Goal: Communication & Community: Answer question/provide support

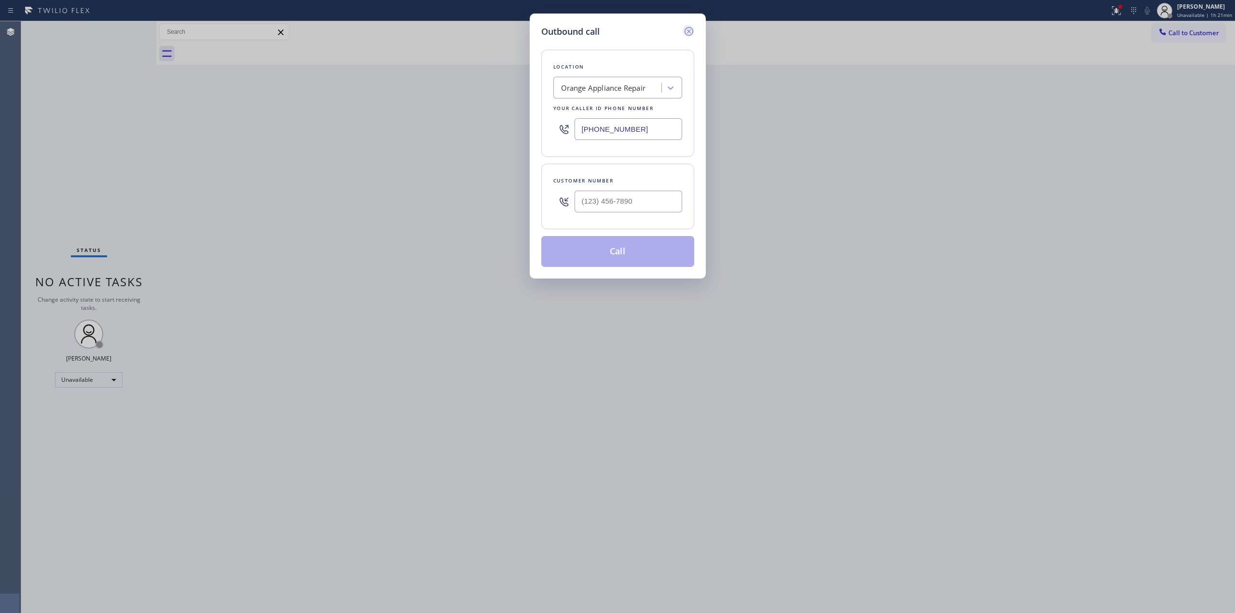
click at [687, 27] on icon at bounding box center [688, 31] width 9 height 9
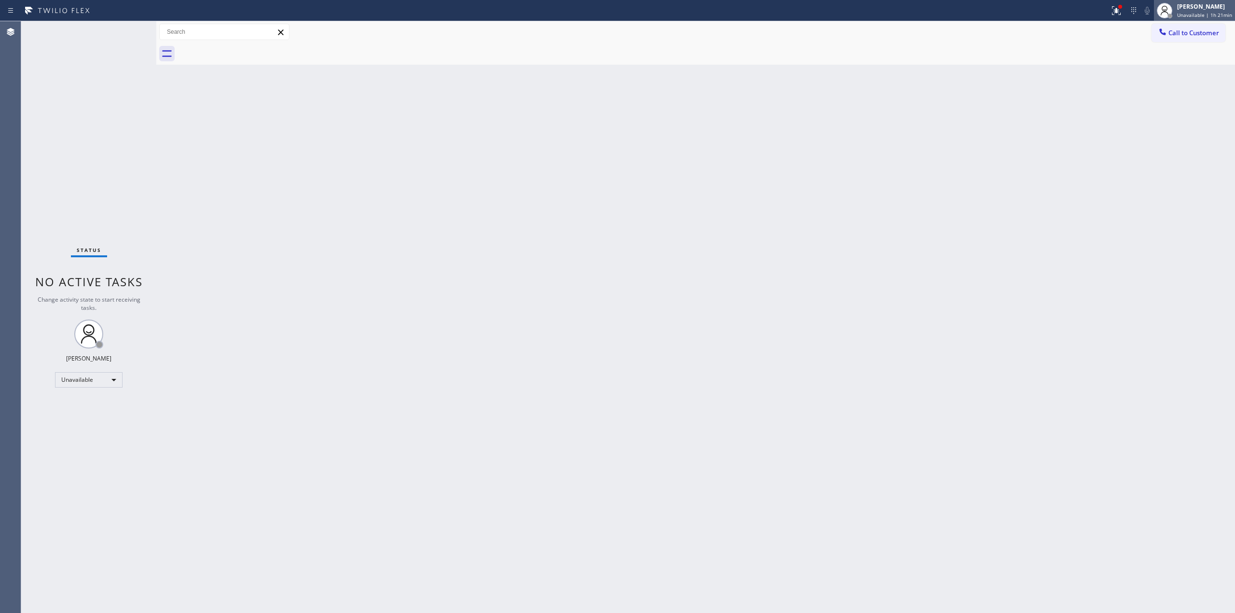
click at [1202, 8] on div "[PERSON_NAME]" at bounding box center [1204, 6] width 55 height 8
click at [1168, 76] on button "Break" at bounding box center [1186, 76] width 96 height 13
click at [1192, 12] on span "Break | 19:52" at bounding box center [1200, 15] width 32 height 7
click at [1161, 64] on button "Unavailable" at bounding box center [1186, 63] width 96 height 13
click at [470, 499] on div "Back to Dashboard Change Sender ID Customers Technicians Select a contact Outbo…" at bounding box center [695, 316] width 1079 height 591
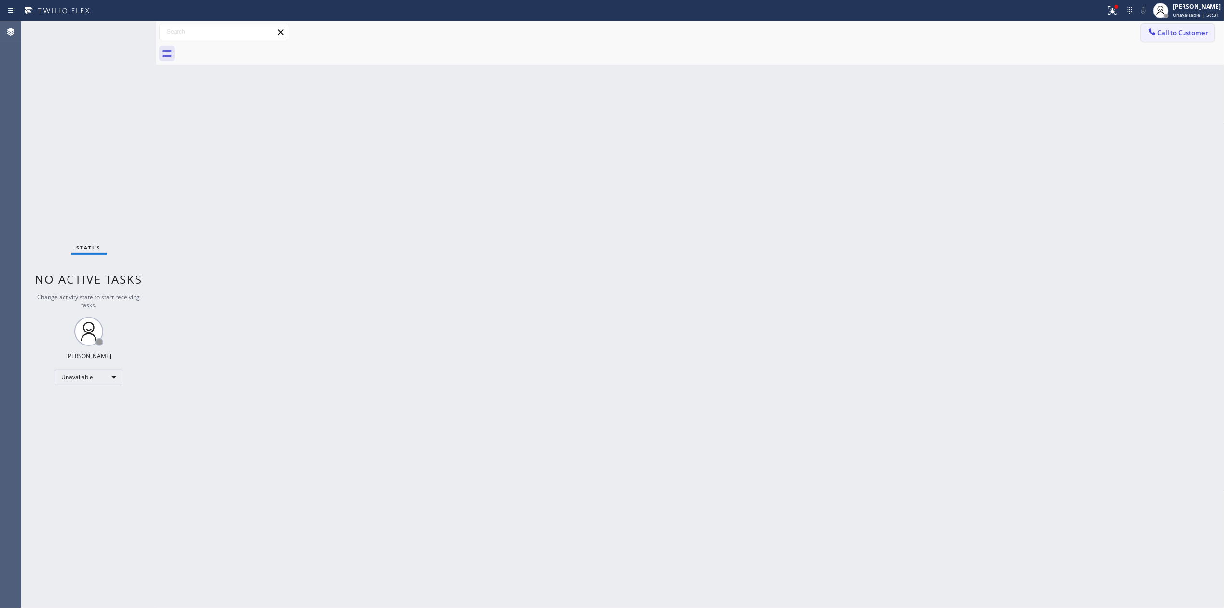
drag, startPoint x: 1039, startPoint y: 199, endPoint x: 1156, endPoint y: 35, distance: 201.6
click at [1049, 183] on div "Back to Dashboard Change Sender ID Customers Technicians Select a contact Outbo…" at bounding box center [690, 314] width 1068 height 587
click at [1161, 25] on button "Call to Customer" at bounding box center [1178, 33] width 74 height 18
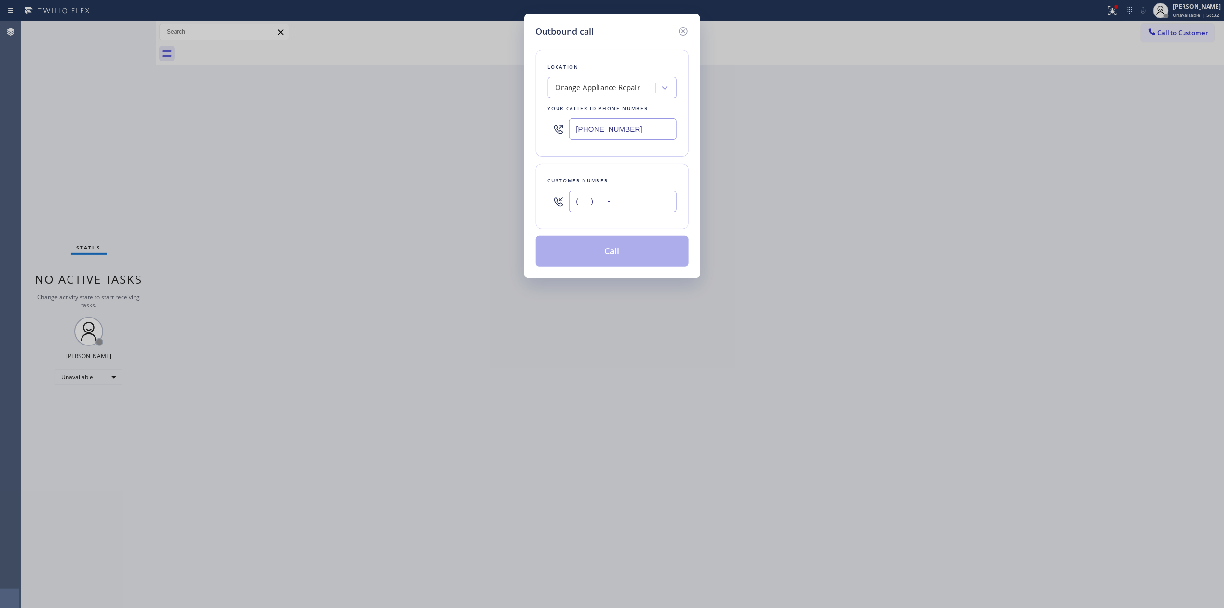
paste input "646) 889-9033"
click at [622, 199] on input "(___) ___-____" at bounding box center [623, 202] width 108 height 22
type input "[PHONE_NUMBER]"
click at [612, 77] on div "Orange Appliance Repair" at bounding box center [612, 88] width 129 height 22
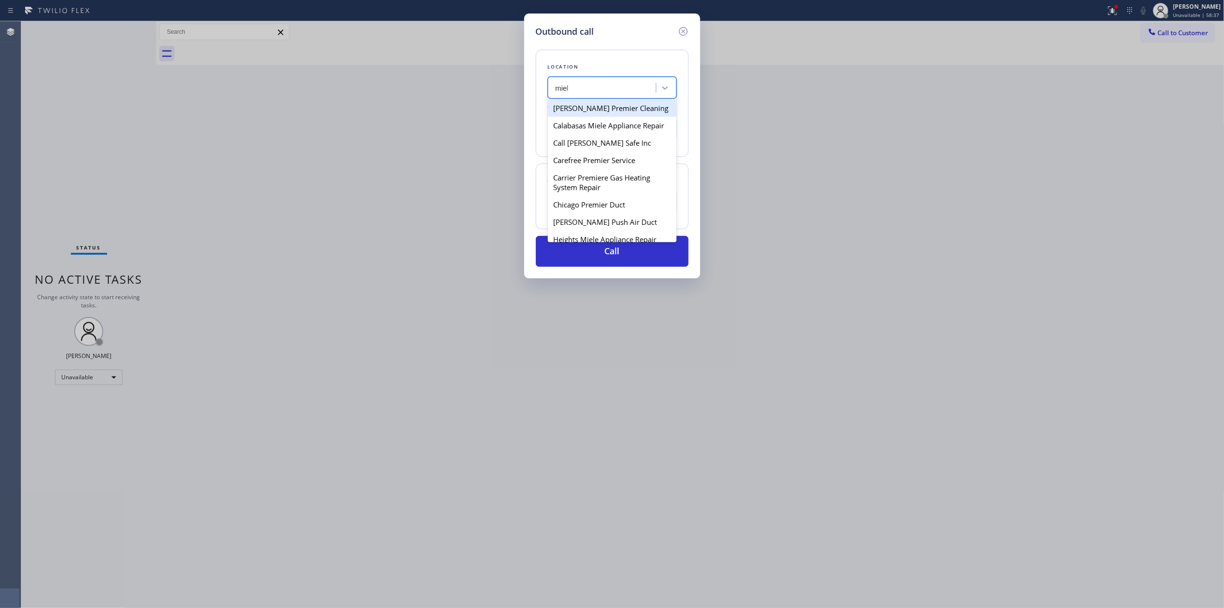
type input "miele"
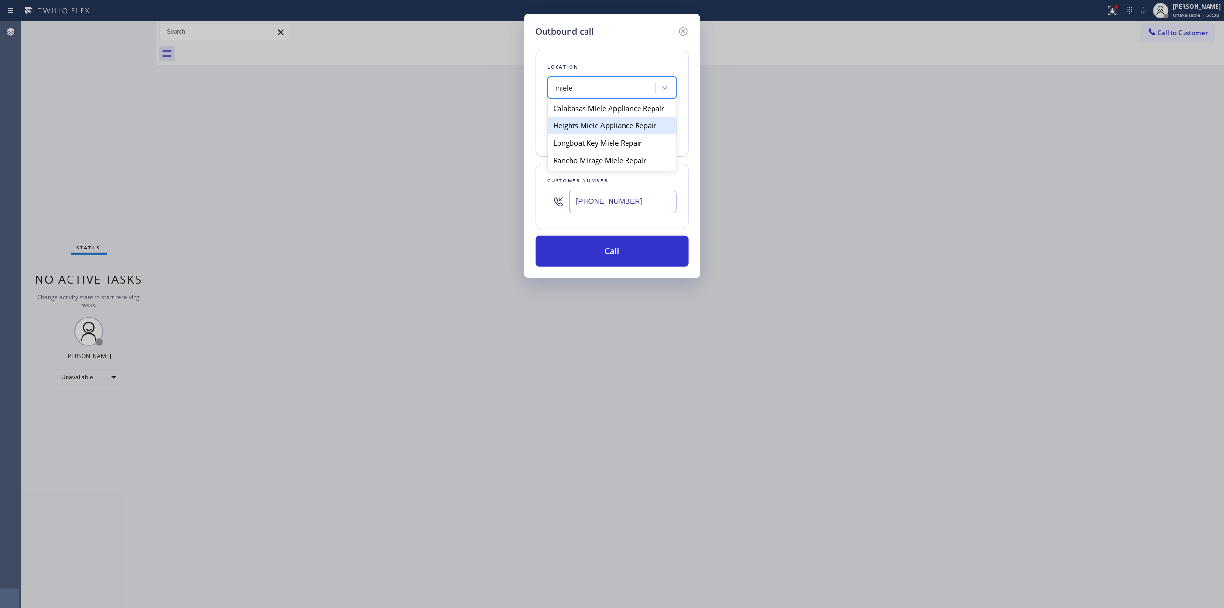
click at [572, 133] on div "Heights Miele Appliance Repair" at bounding box center [612, 125] width 129 height 17
type input "[PHONE_NUMBER]"
click at [620, 217] on div "[PHONE_NUMBER]" at bounding box center [623, 201] width 108 height 31
click at [620, 205] on input "[PHONE_NUMBER]" at bounding box center [623, 202] width 108 height 22
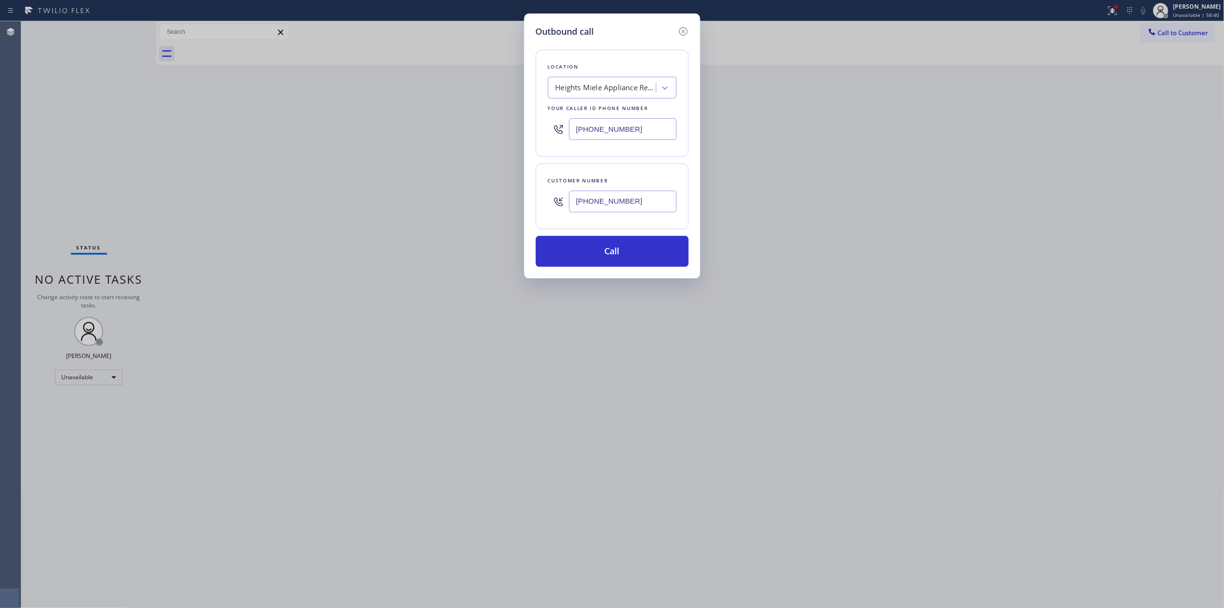
click at [620, 205] on input "[PHONE_NUMBER]" at bounding box center [623, 202] width 108 height 22
click at [605, 265] on button "Call" at bounding box center [612, 251] width 153 height 31
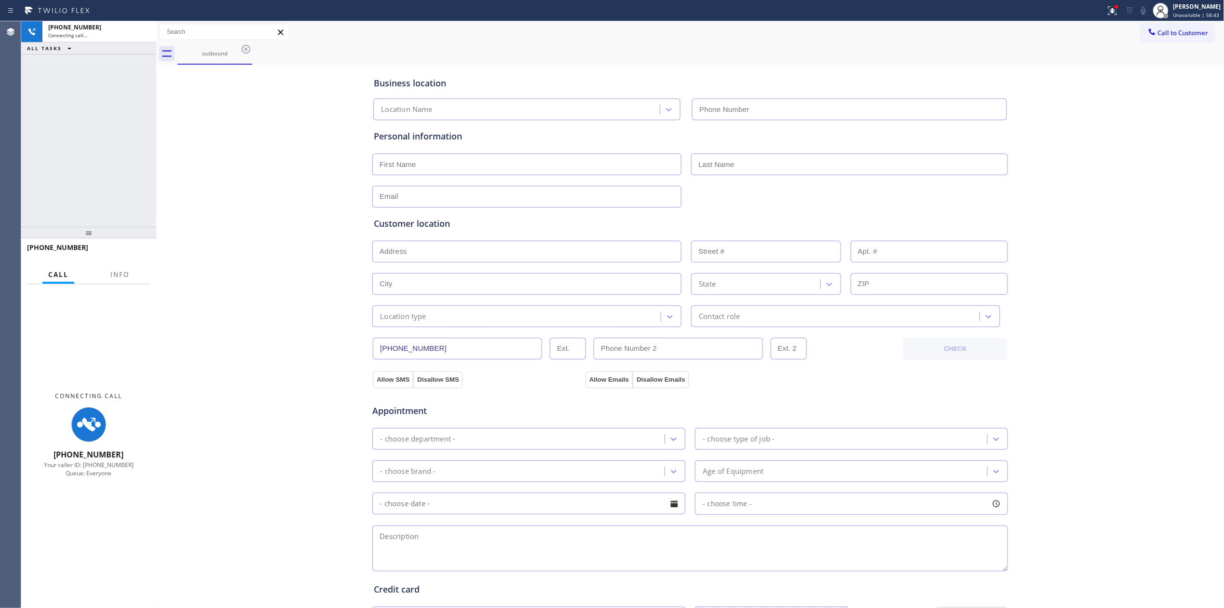
click at [1089, 116] on div "Business location Location Name Personal information Customer location >> ADD N…" at bounding box center [691, 396] width 1064 height 659
click at [1149, 31] on icon at bounding box center [1152, 31] width 6 height 6
type input "[PHONE_NUMBER]"
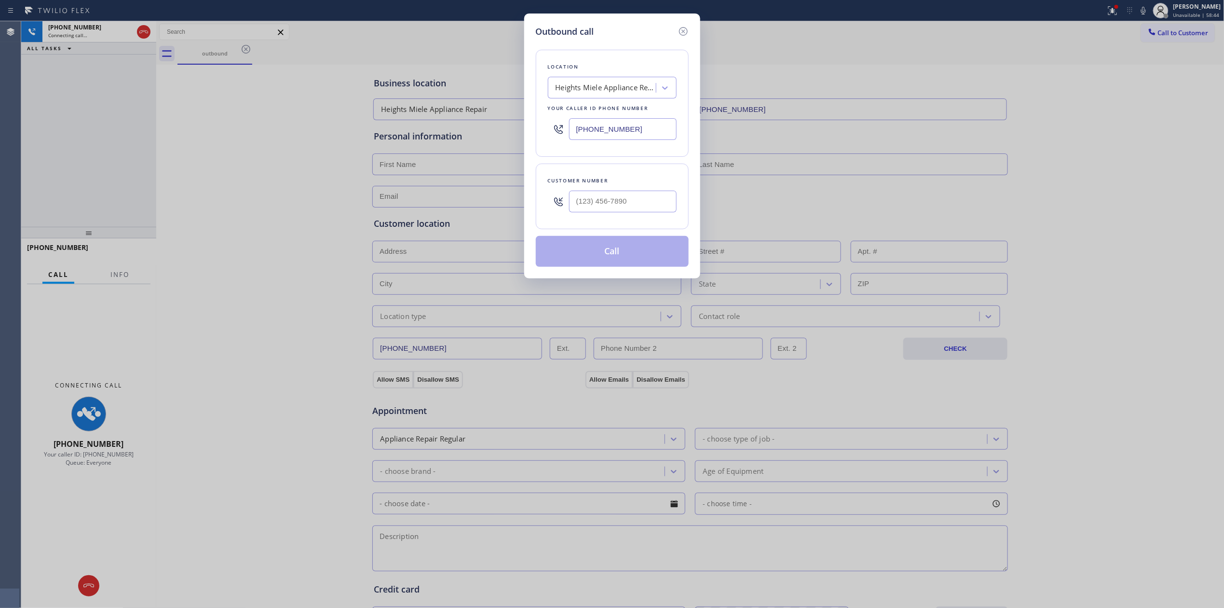
click at [1151, 7] on div "Outbound call Location Heights [GEOGRAPHIC_DATA] Appliance Repair Your caller i…" at bounding box center [612, 304] width 1224 height 608
click at [685, 27] on icon at bounding box center [684, 32] width 12 height 12
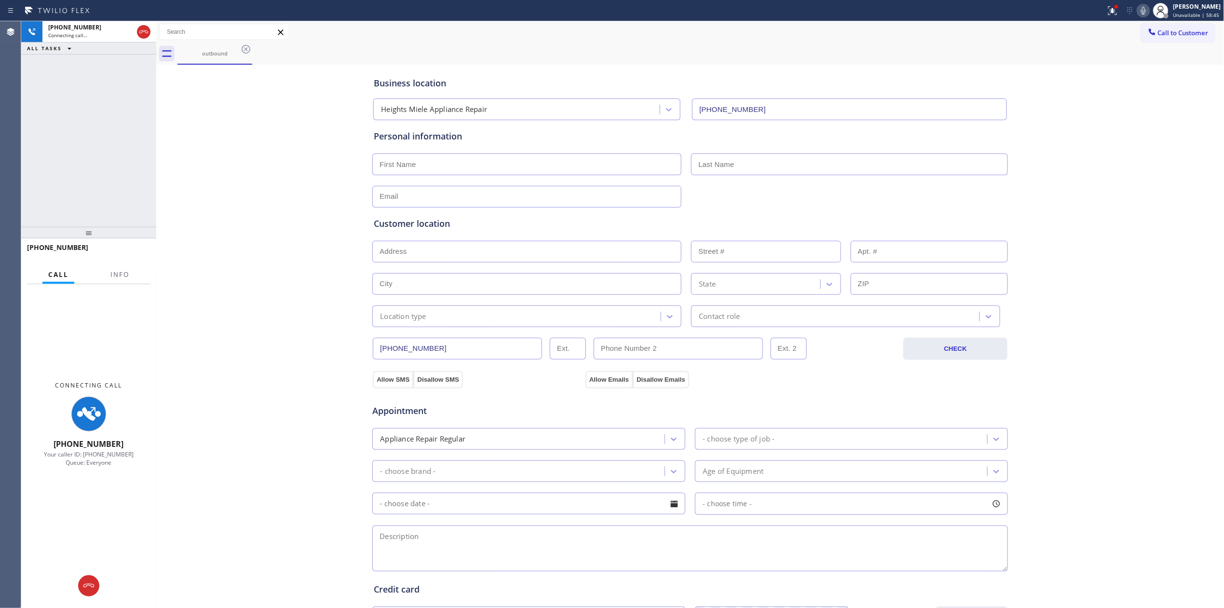
click at [1144, 14] on icon at bounding box center [1144, 11] width 12 height 12
click at [103, 586] on icon at bounding box center [102, 586] width 12 height 12
click at [1163, 39] on button "Call to Customer" at bounding box center [1178, 33] width 74 height 18
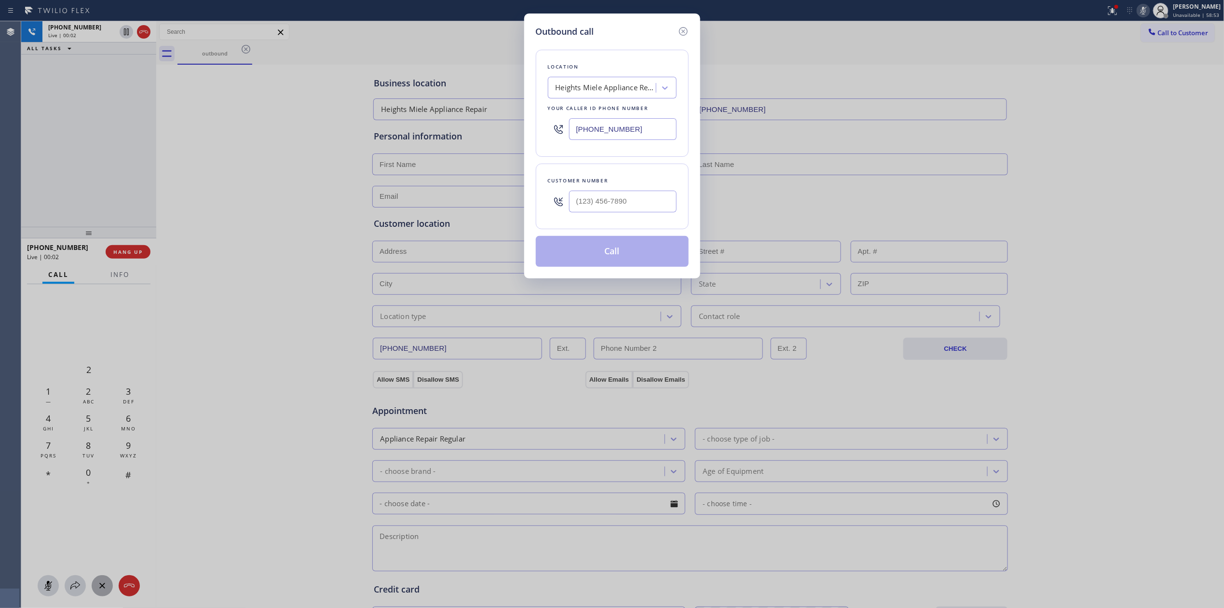
click at [633, 190] on div at bounding box center [623, 201] width 108 height 31
paste input "646) 889-9033"
click at [623, 203] on input "[PHONE_NUMBER]" at bounding box center [623, 202] width 108 height 22
type input "[PHONE_NUMBER]"
drag, startPoint x: 574, startPoint y: 247, endPoint x: 734, endPoint y: 65, distance: 243.0
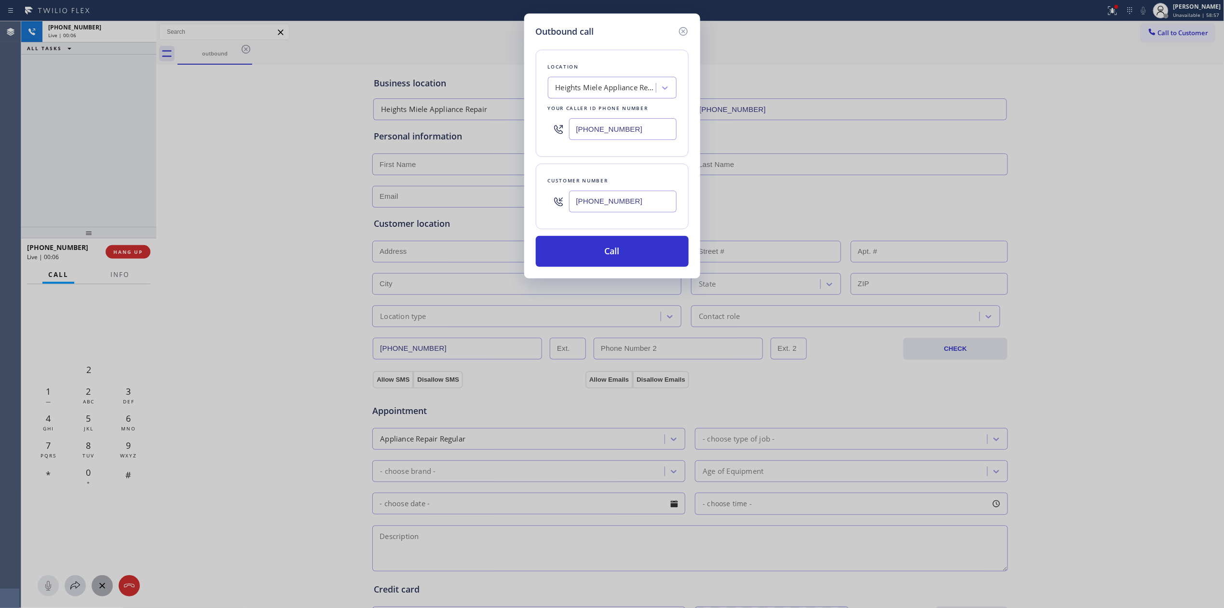
click at [574, 247] on button "Call" at bounding box center [612, 251] width 153 height 31
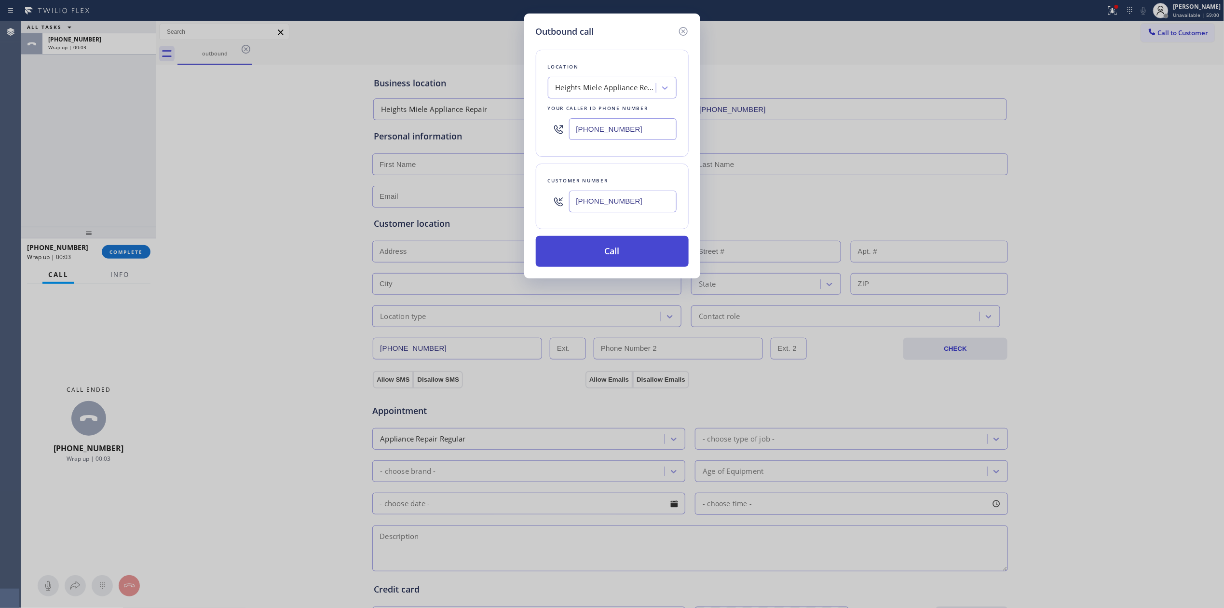
click at [603, 247] on button "Call" at bounding box center [612, 251] width 153 height 31
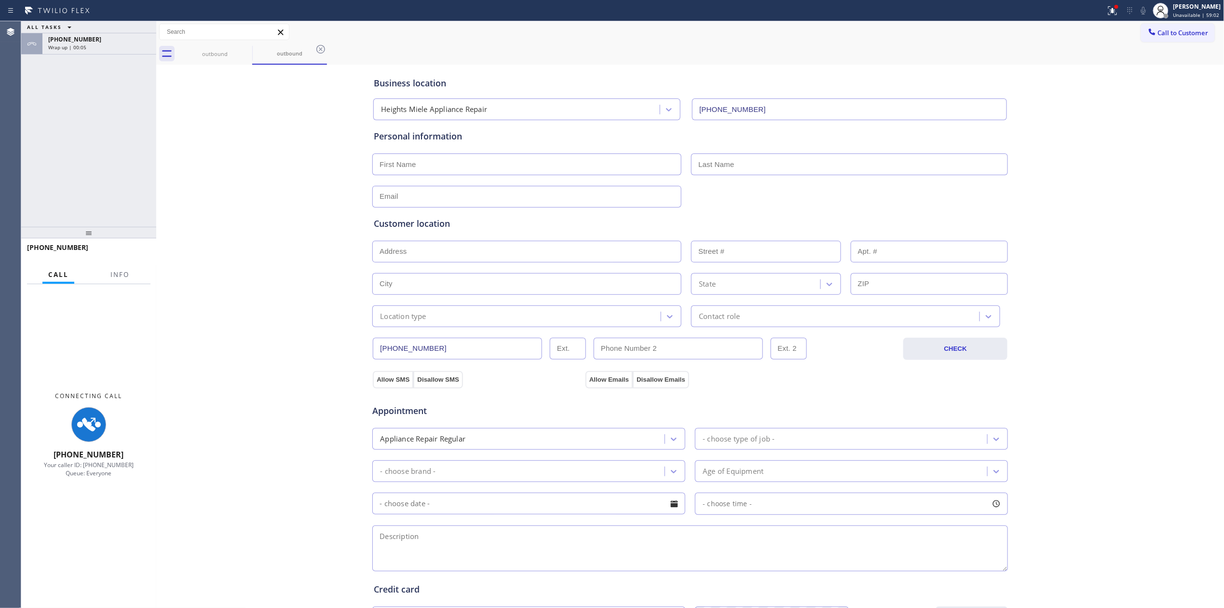
type input "[PHONE_NUMBER]"
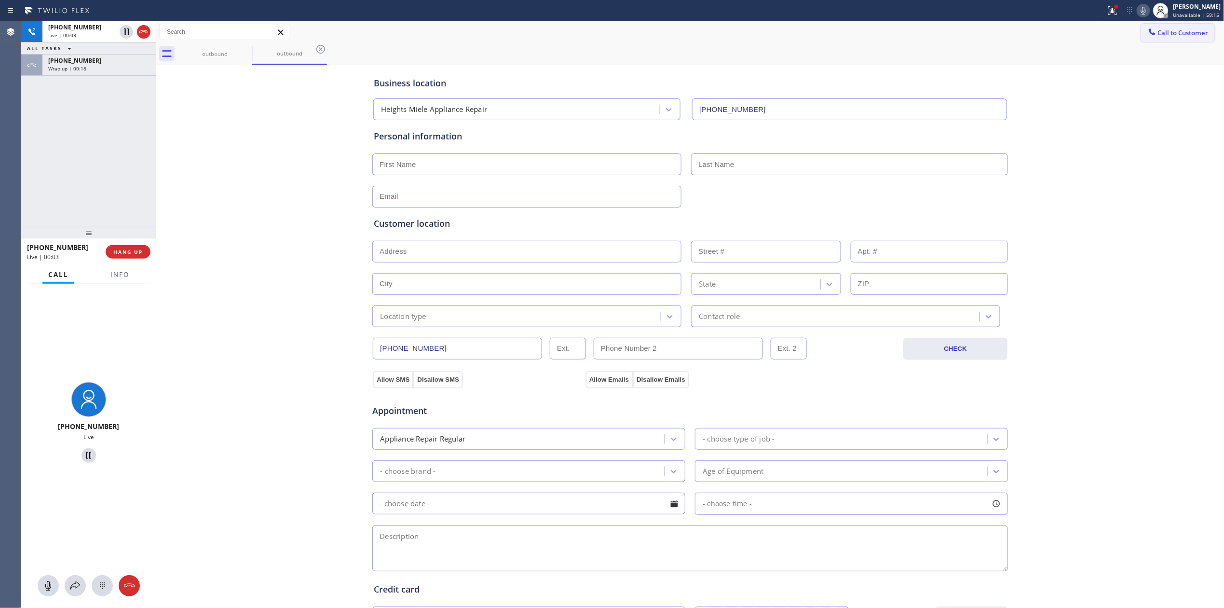
click at [1147, 33] on icon at bounding box center [1152, 32] width 10 height 10
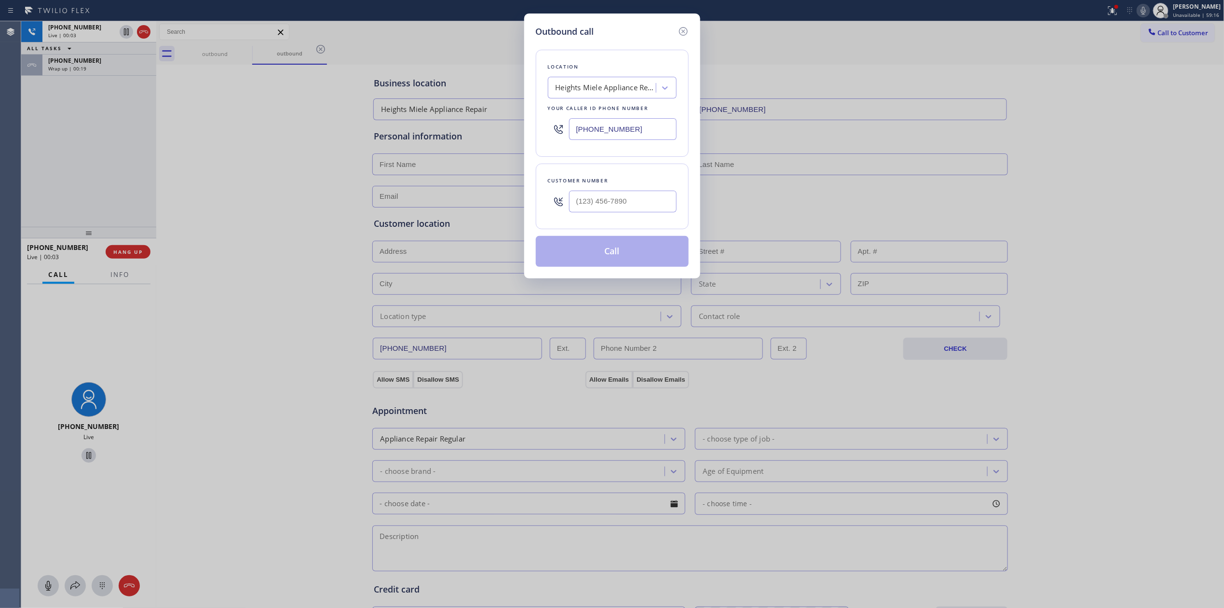
drag, startPoint x: 595, startPoint y: 217, endPoint x: 627, endPoint y: 192, distance: 40.6
click at [601, 211] on div at bounding box center [623, 201] width 108 height 31
paste input "646) 889-9033"
click at [627, 192] on input "[PHONE_NUMBER]" at bounding box center [623, 202] width 108 height 22
type input "[PHONE_NUMBER]"
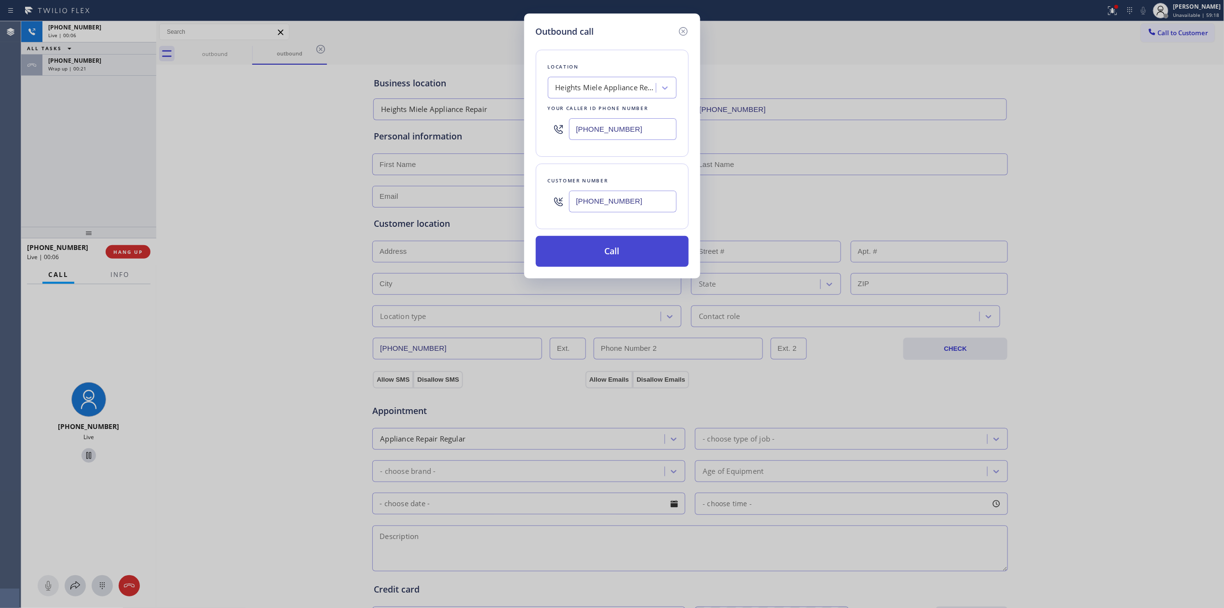
click at [636, 257] on button "Call" at bounding box center [612, 251] width 153 height 31
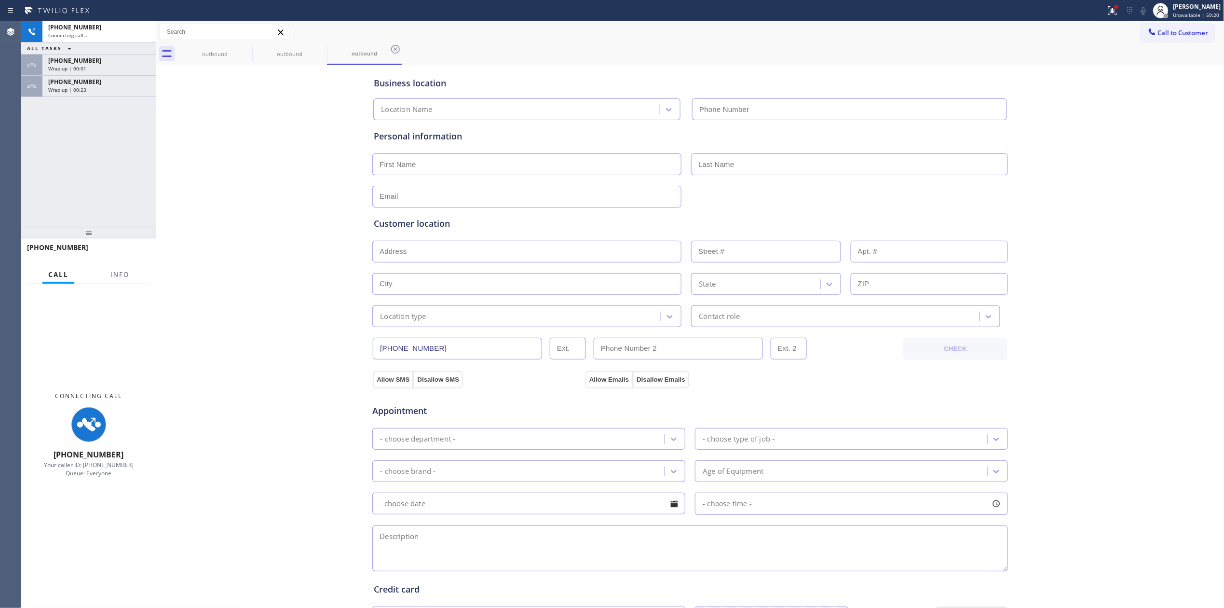
type input "[PHONE_NUMBER]"
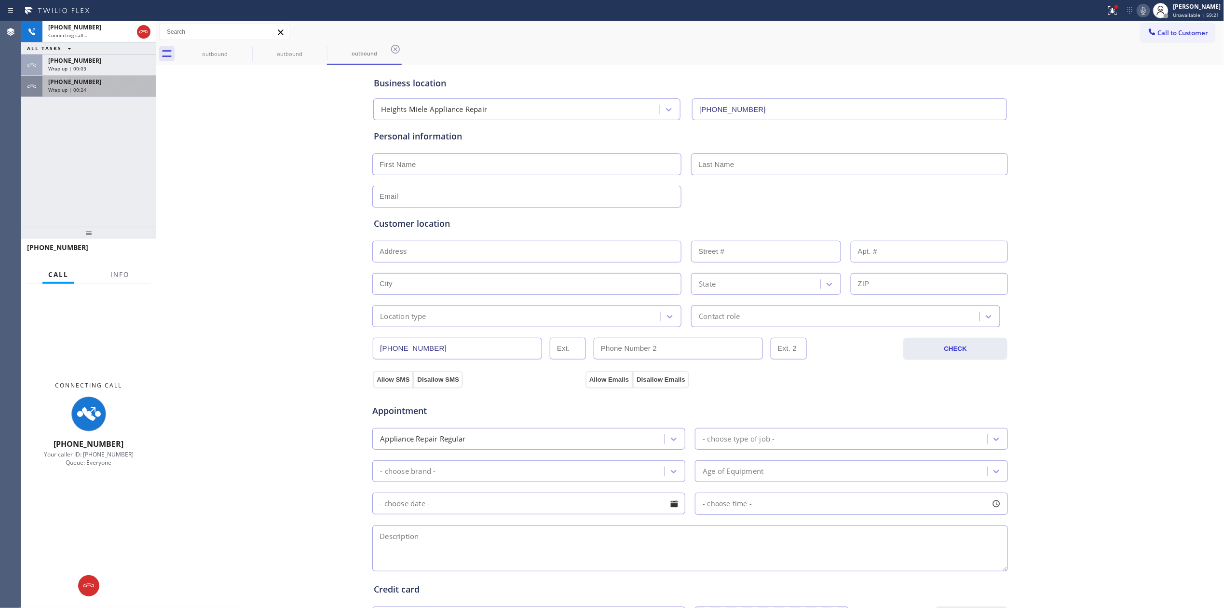
drag, startPoint x: 42, startPoint y: 95, endPoint x: 66, endPoint y: 89, distance: 24.0
click at [42, 95] on div "[PHONE_NUMBER] Wrap up | 00:24" at bounding box center [97, 86] width 110 height 21
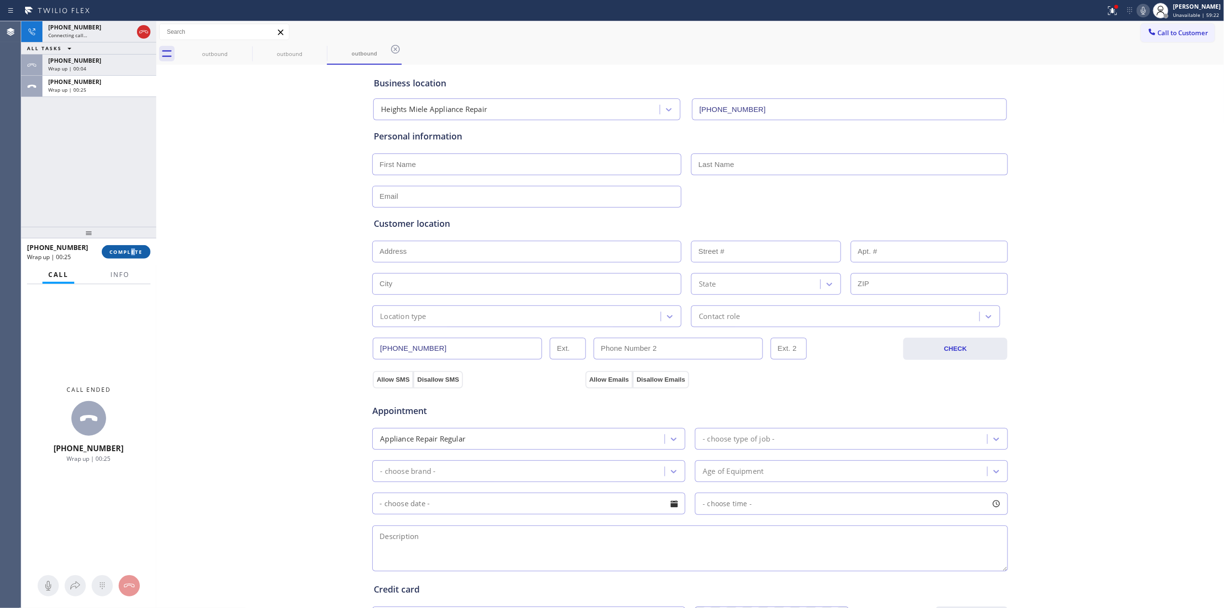
drag, startPoint x: 133, startPoint y: 242, endPoint x: 131, endPoint y: 248, distance: 6.6
click at [131, 247] on div "[PHONE_NUMBER] Wrap up | 00:25 COMPLETE" at bounding box center [88, 251] width 123 height 25
click at [131, 248] on span "COMPLETE" at bounding box center [125, 251] width 33 height 7
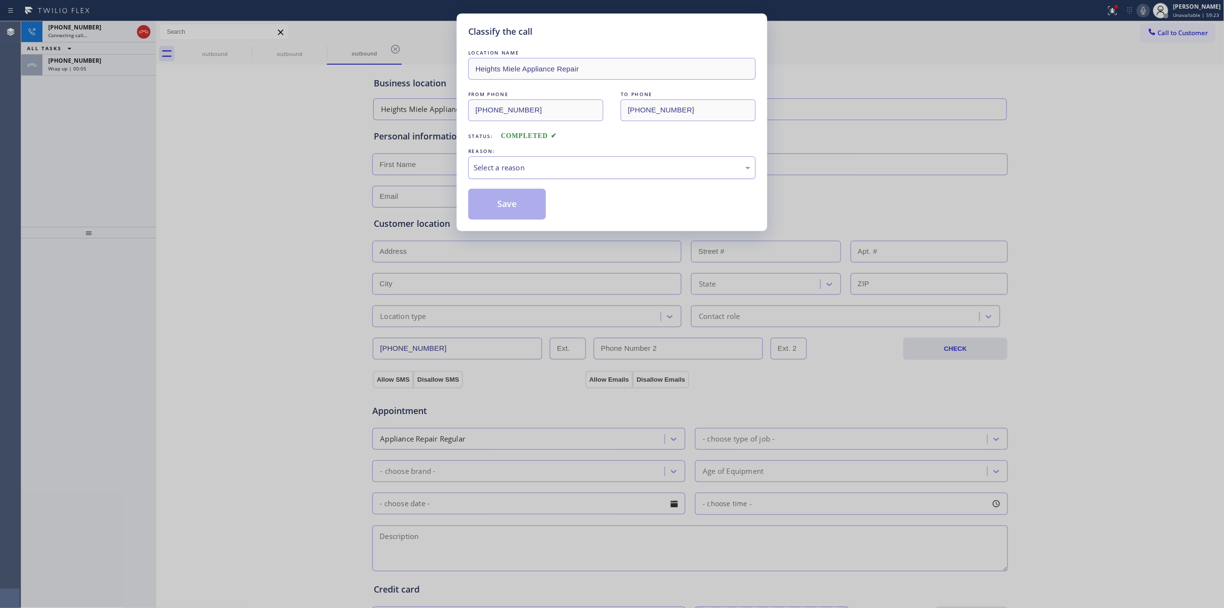
click at [539, 170] on div "Select a reason" at bounding box center [612, 167] width 277 height 11
click at [508, 207] on button "Save" at bounding box center [507, 204] width 78 height 31
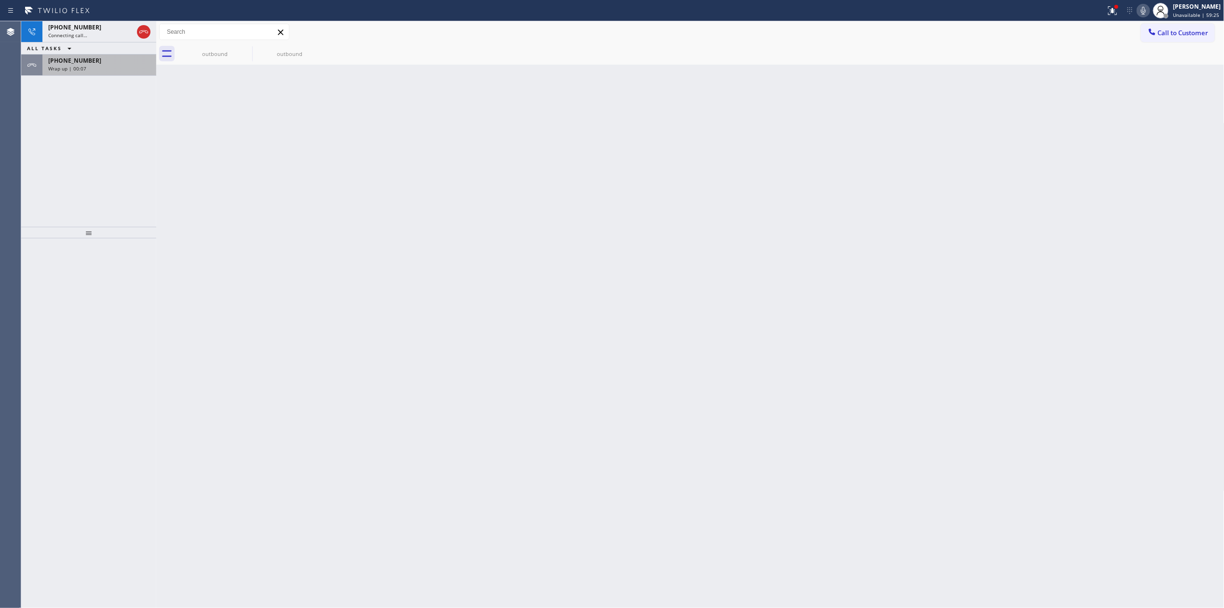
click at [112, 64] on div "[PHONE_NUMBER]" at bounding box center [99, 60] width 102 height 8
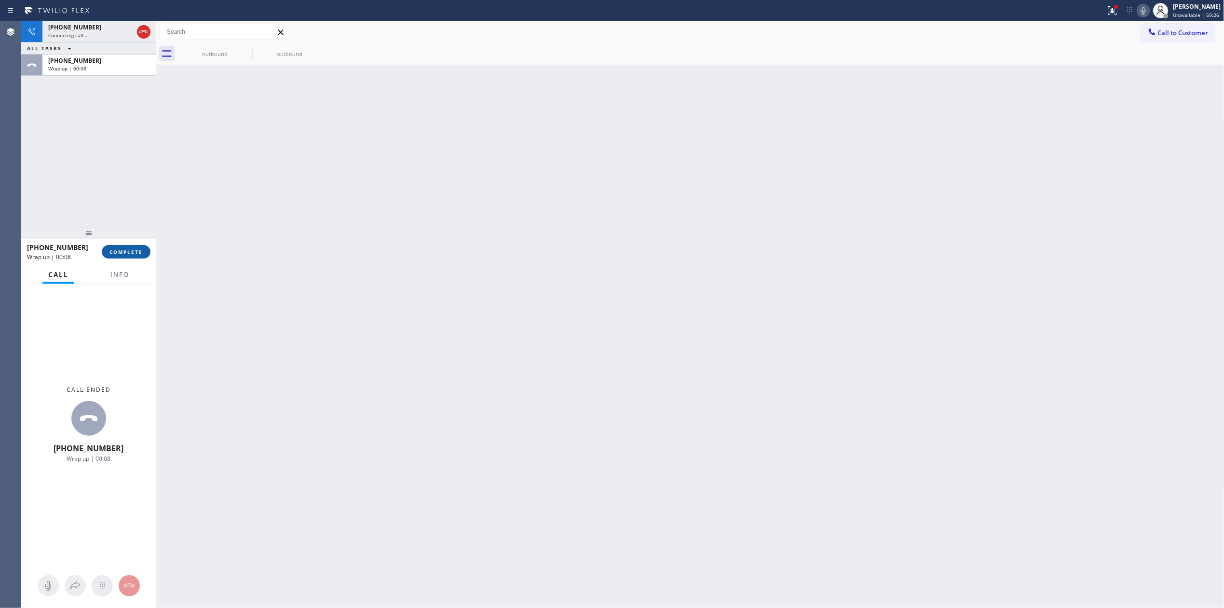
click at [132, 253] on span "COMPLETE" at bounding box center [125, 251] width 33 height 7
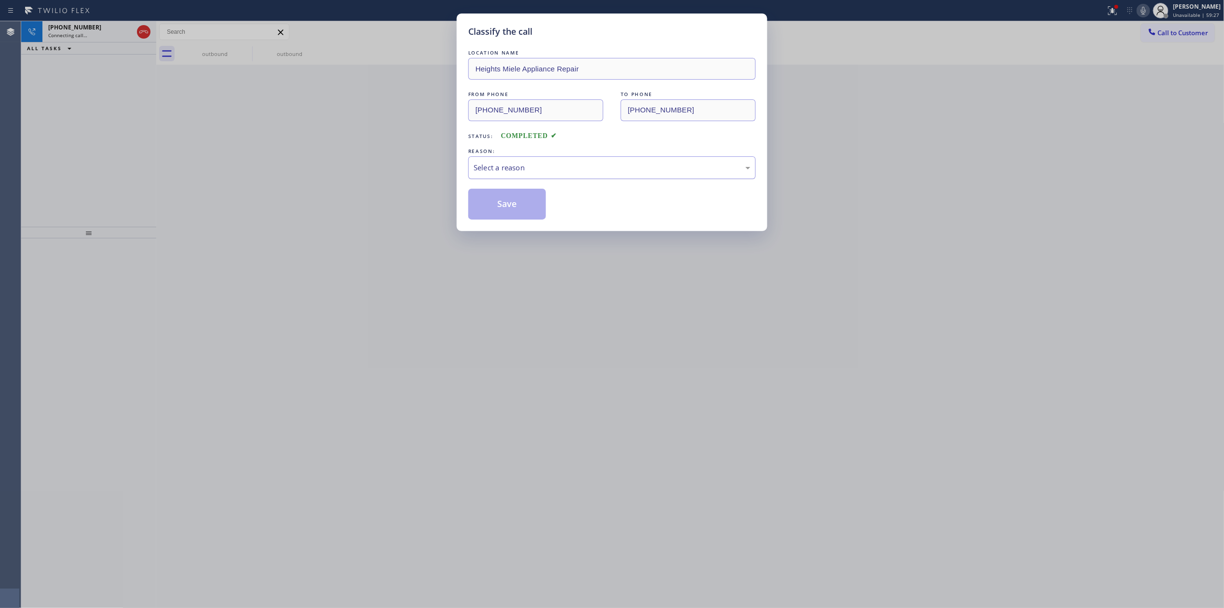
drag, startPoint x: 581, startPoint y: 165, endPoint x: 577, endPoint y: 175, distance: 10.4
click at [580, 165] on div "Select a reason" at bounding box center [612, 167] width 277 height 11
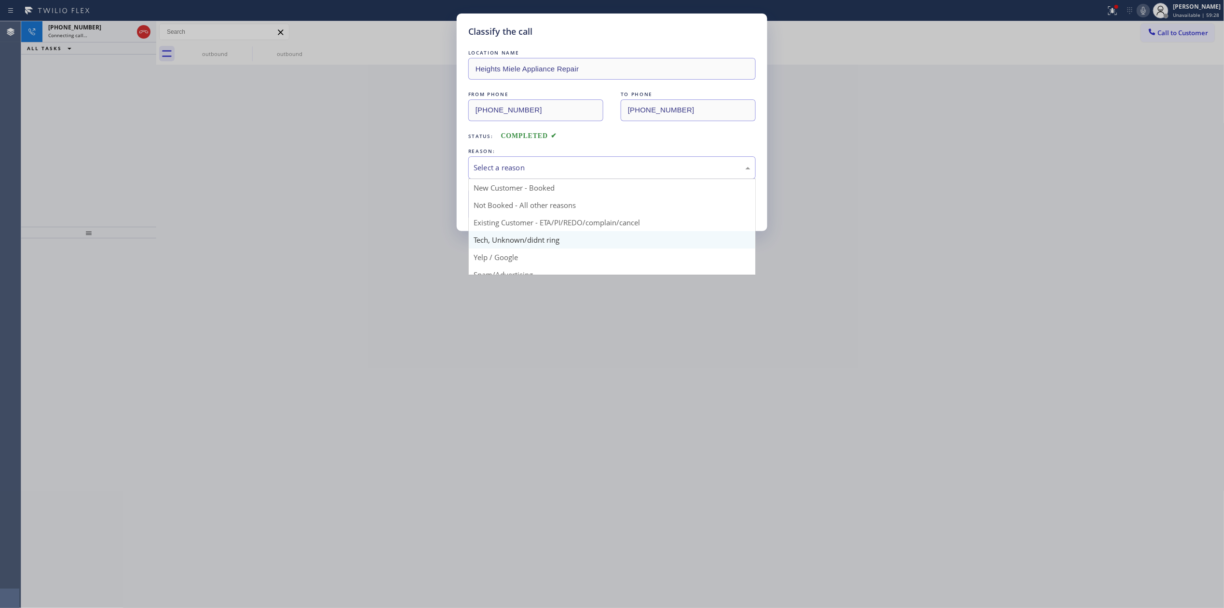
drag, startPoint x: 548, startPoint y: 238, endPoint x: 497, endPoint y: 213, distance: 56.7
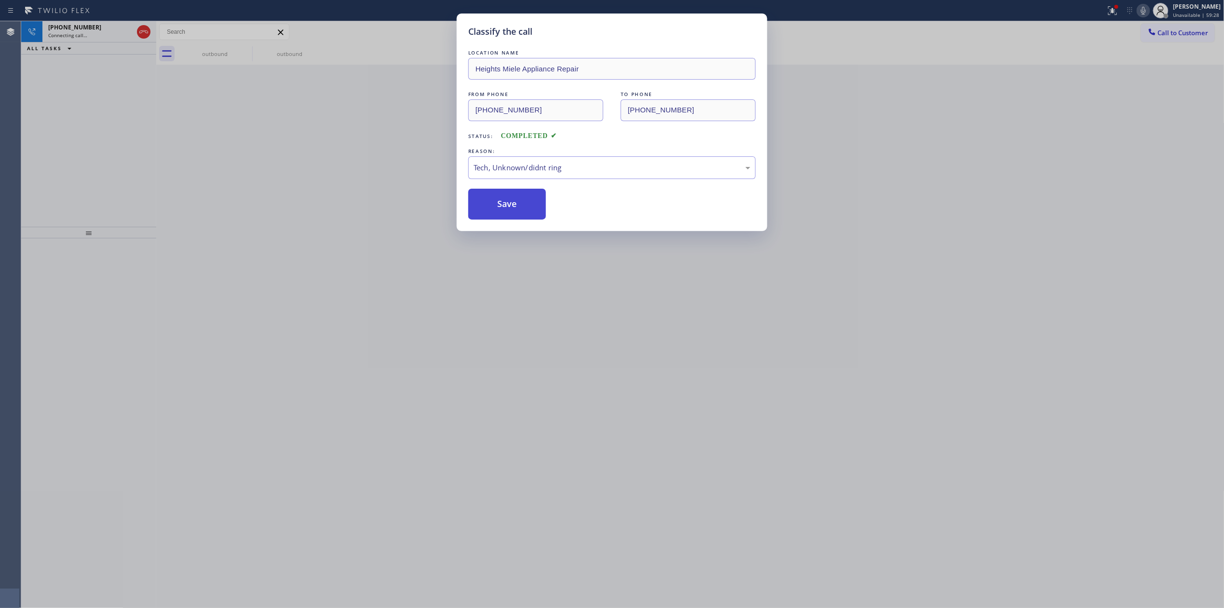
click at [497, 213] on button "Save" at bounding box center [507, 204] width 78 height 31
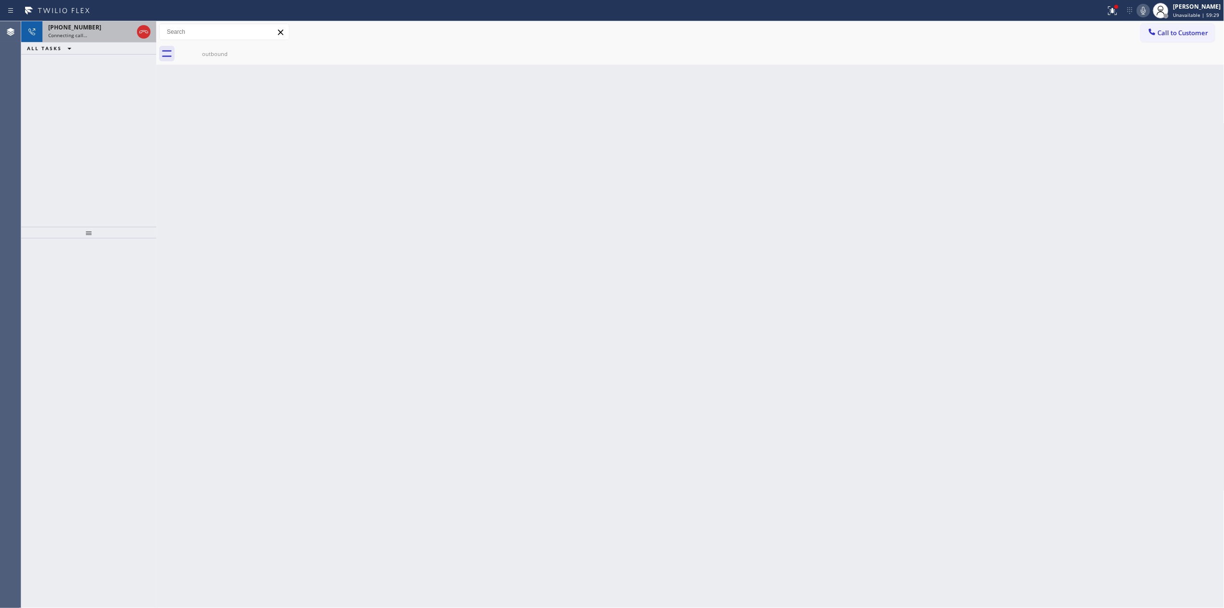
click at [102, 35] on div "Connecting call…" at bounding box center [90, 35] width 85 height 7
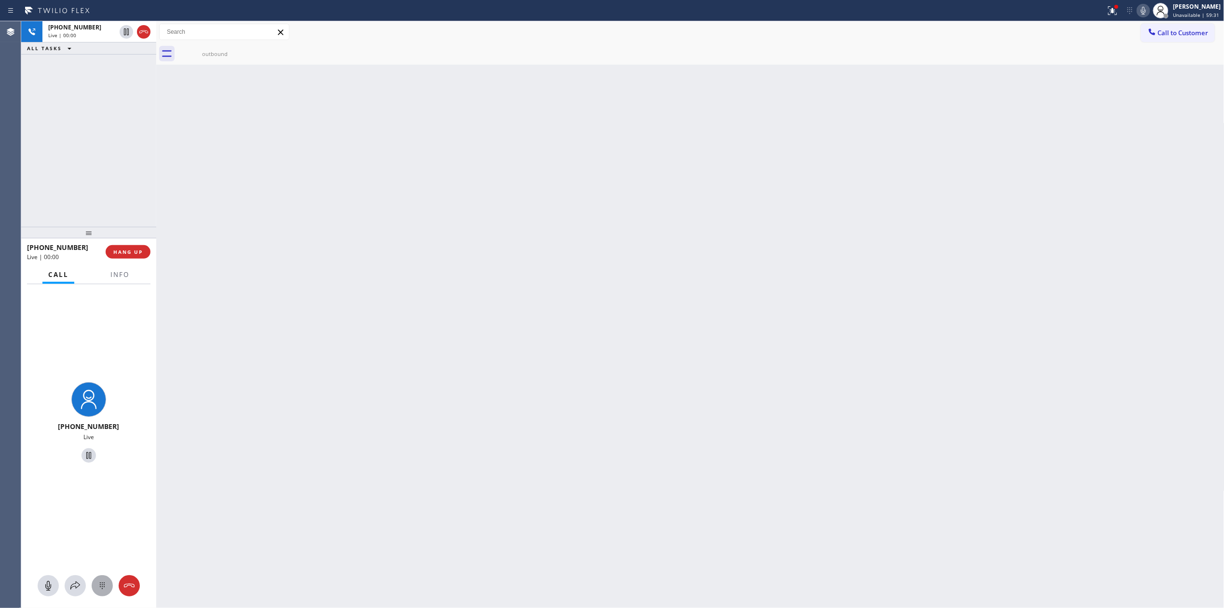
click at [97, 585] on icon at bounding box center [102, 586] width 12 height 12
click at [1146, 11] on icon at bounding box center [1143, 11] width 5 height 8
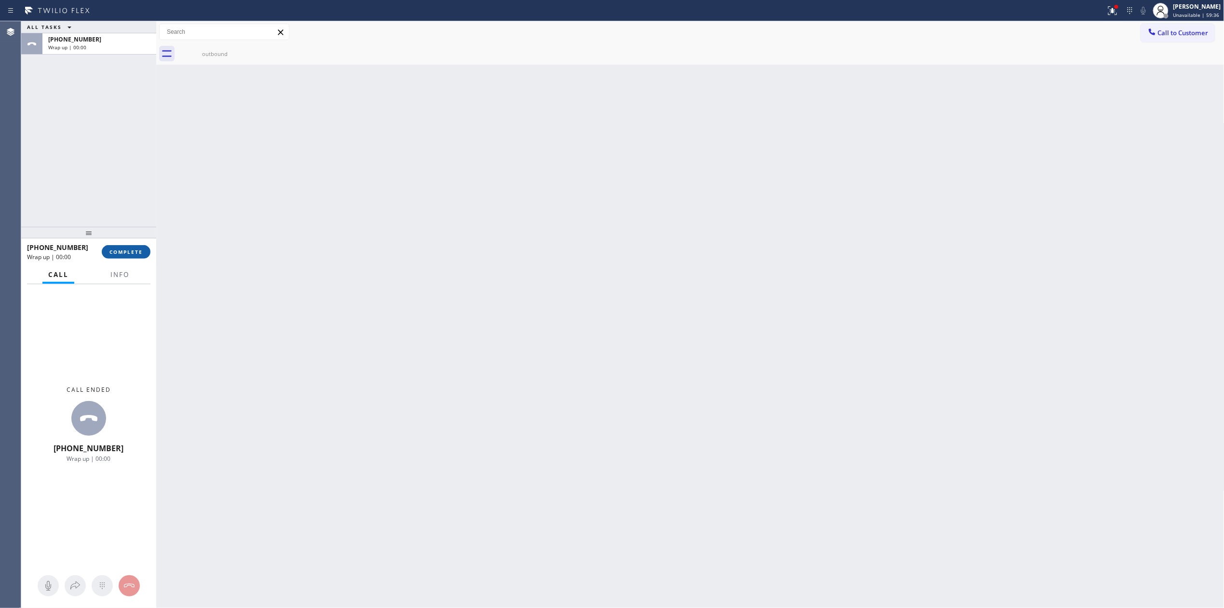
click at [131, 252] on span "COMPLETE" at bounding box center [125, 251] width 33 height 7
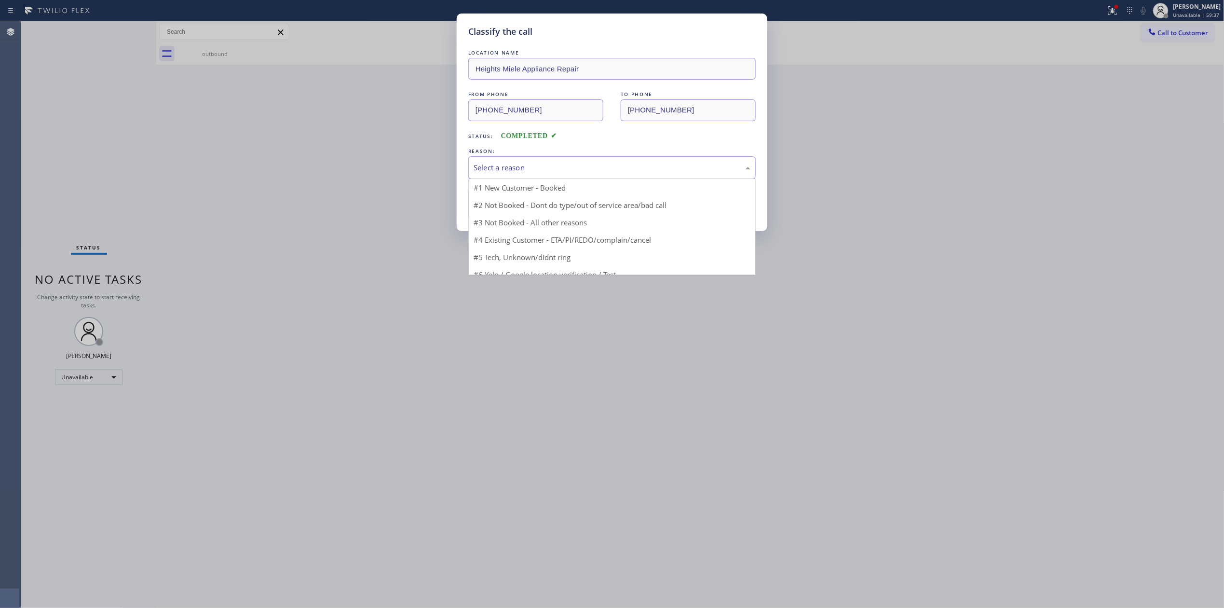
click at [556, 170] on div "Select a reason" at bounding box center [612, 167] width 277 height 11
click at [539, 176] on div "Yelp / Google" at bounding box center [611, 167] width 287 height 23
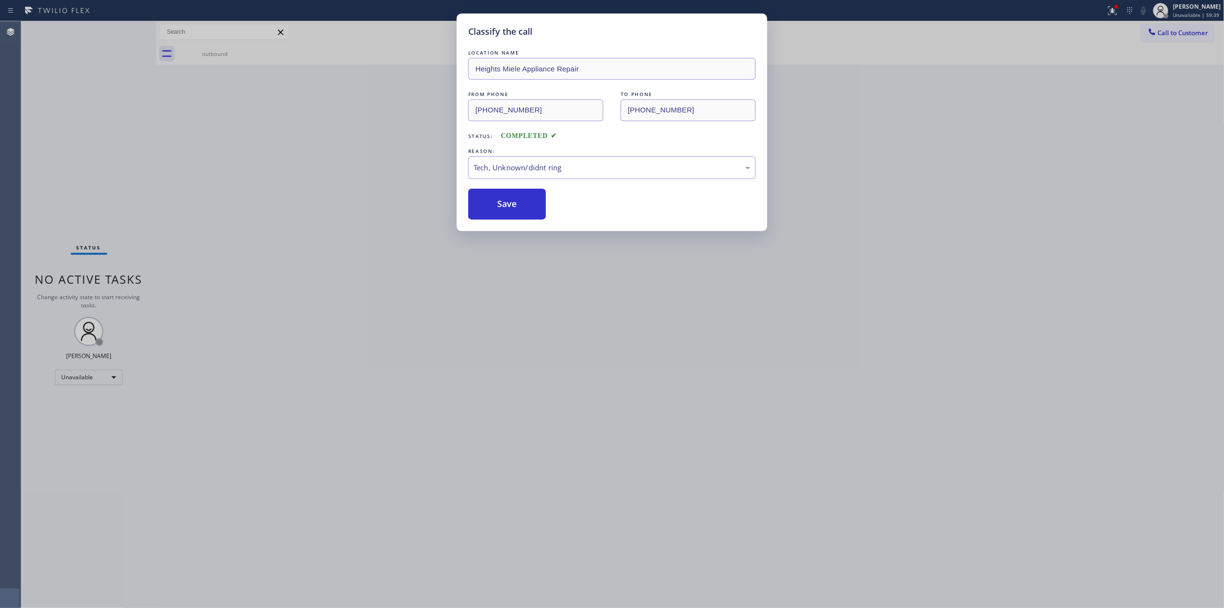
click at [519, 220] on div "Classify the call LOCATION NAME Heights Miele Appliance Repair FROM PHONE [PHON…" at bounding box center [612, 123] width 311 height 218
click at [511, 217] on button "Save" at bounding box center [507, 204] width 78 height 31
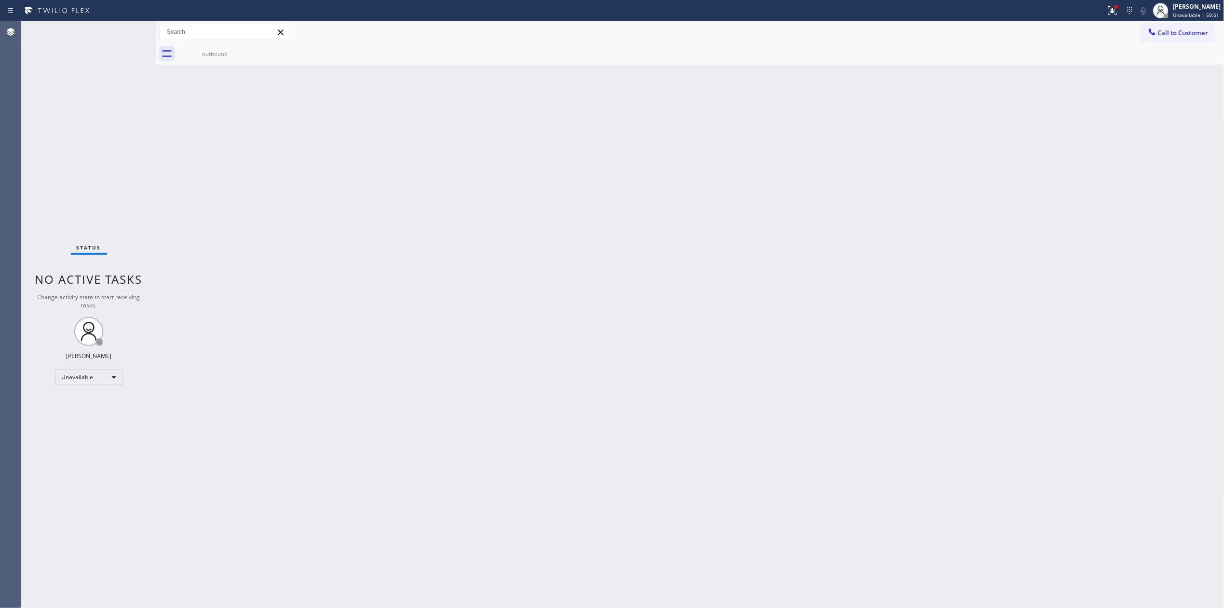
click at [1152, 97] on div "Back to Dashboard Change Sender ID Customers Technicians Select a contact Outbo…" at bounding box center [690, 314] width 1068 height 587
click at [1158, 27] on button "Call to Customer" at bounding box center [1178, 33] width 74 height 18
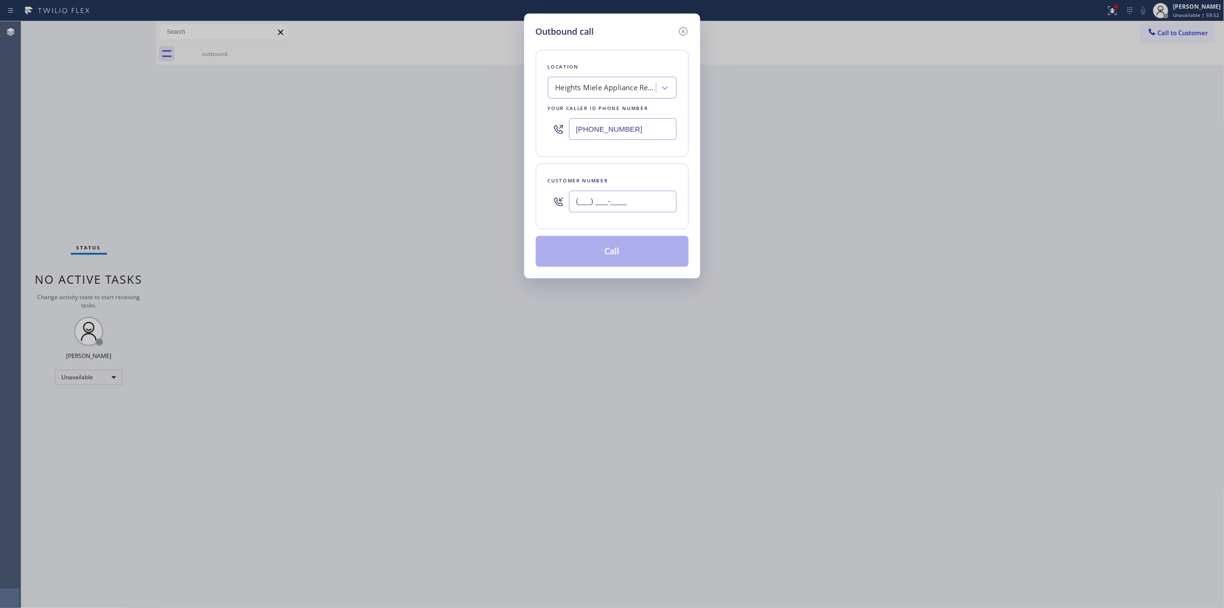
paste input "805) 593-3907"
click at [614, 201] on input "(___) ___-____" at bounding box center [623, 202] width 108 height 22
type input "[PHONE_NUMBER]"
click at [633, 100] on div "Location Heights Miele Appliance Repair Your caller id phone number [PHONE_NUMB…" at bounding box center [612, 103] width 153 height 107
click at [632, 89] on div "Heights Miele Appliance Repair" at bounding box center [606, 87] width 101 height 11
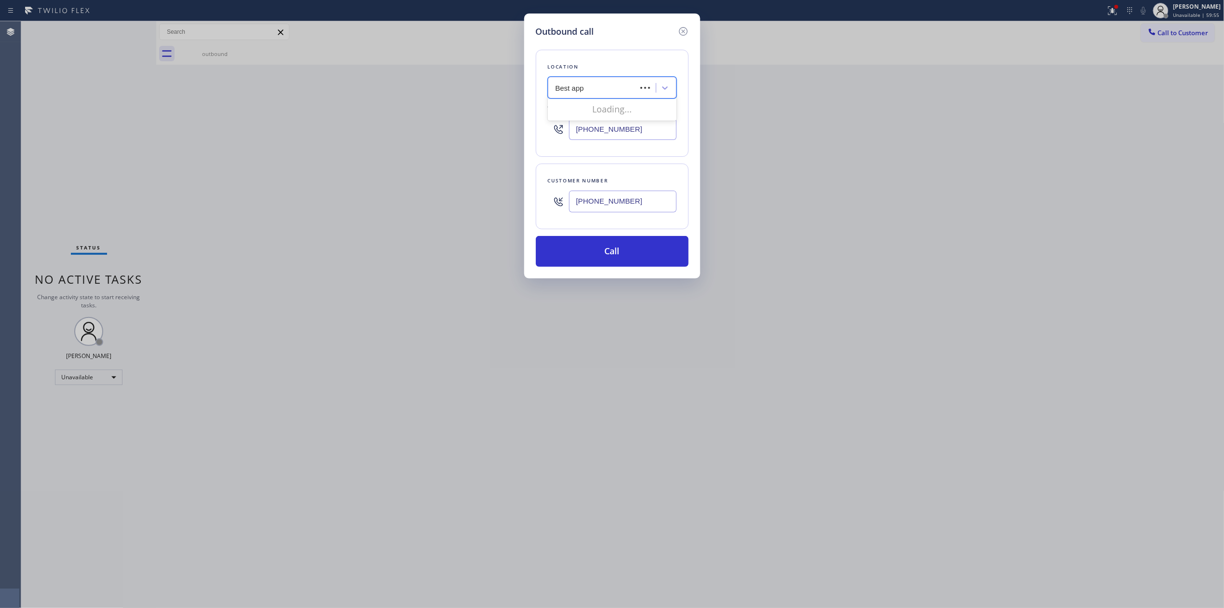
type input "Best appl"
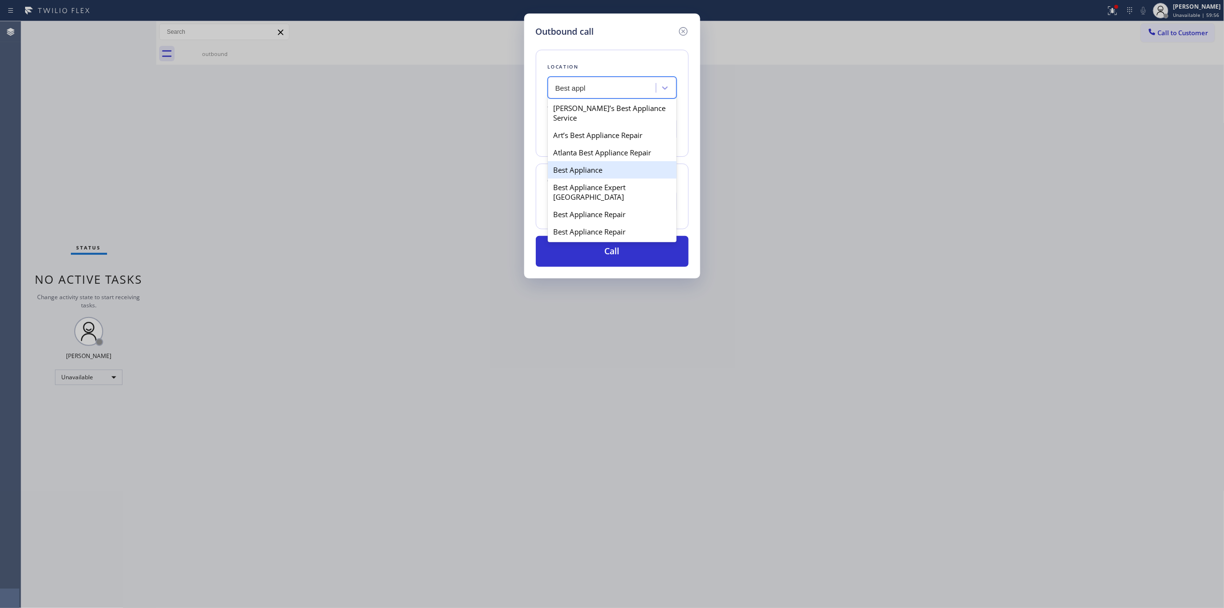
click at [593, 168] on div "Best Appliance" at bounding box center [612, 169] width 129 height 17
type input "[PHONE_NUMBER]"
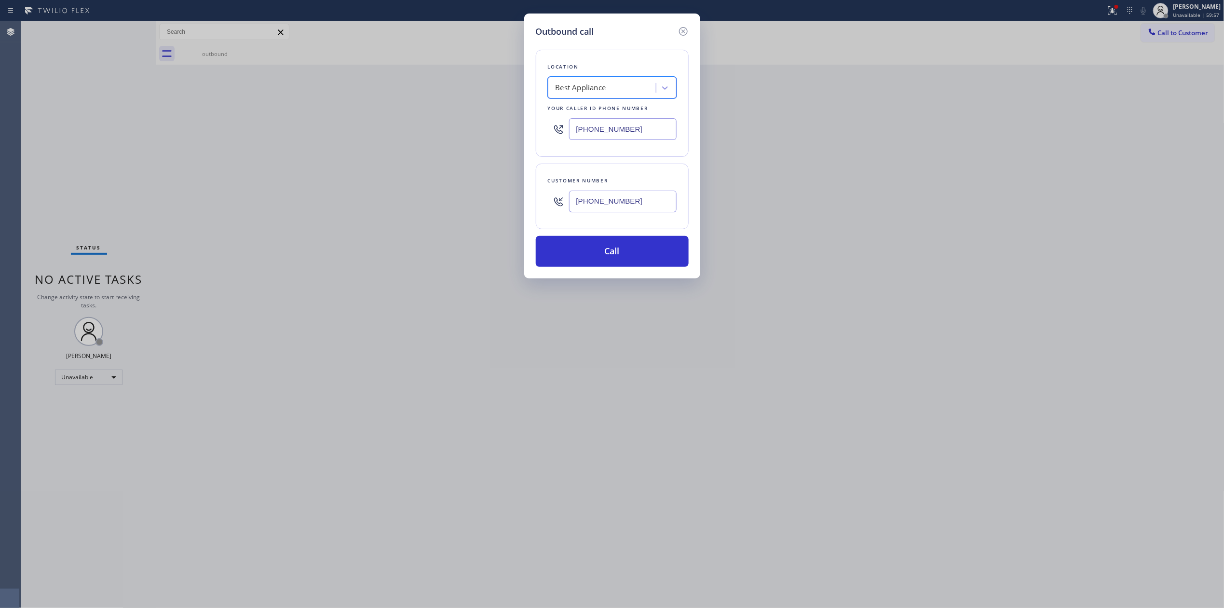
click at [604, 210] on input "[PHONE_NUMBER]" at bounding box center [623, 202] width 108 height 22
click at [604, 253] on button "Call" at bounding box center [612, 251] width 153 height 31
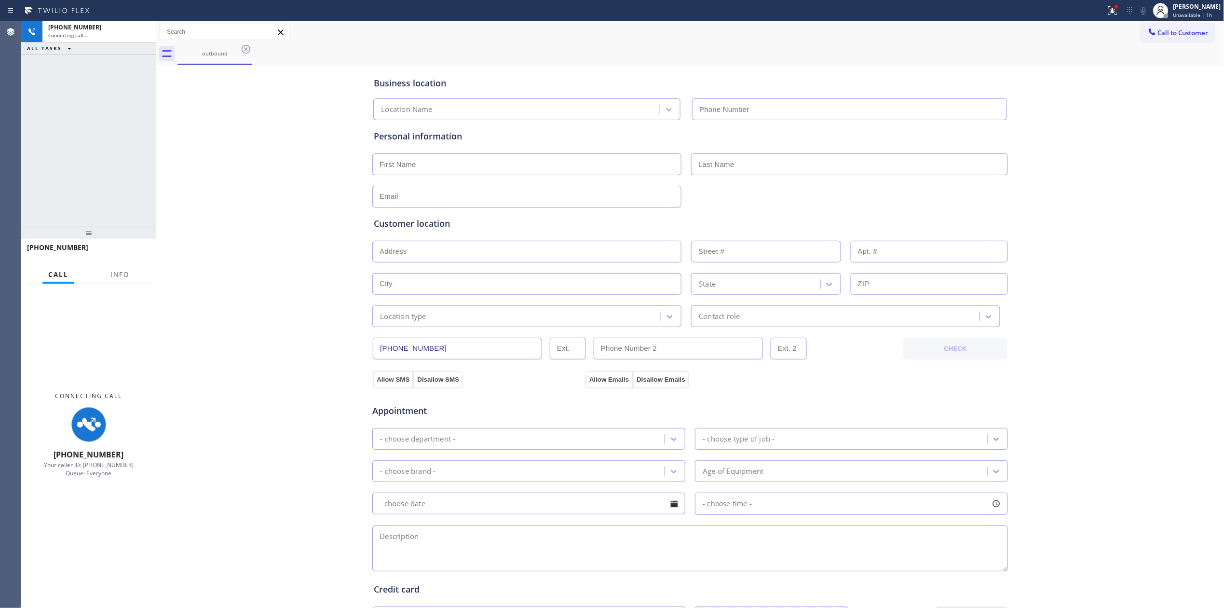
drag, startPoint x: 1173, startPoint y: 137, endPoint x: 1137, endPoint y: 53, distance: 91.2
click at [1174, 132] on div "Business location Location Name Personal information Customer location >> ADD N…" at bounding box center [691, 396] width 1064 height 659
click at [1143, 7] on icon at bounding box center [1144, 11] width 12 height 12
type input "[PHONE_NUMBER]"
drag, startPoint x: 1159, startPoint y: 105, endPoint x: 236, endPoint y: 12, distance: 927.4
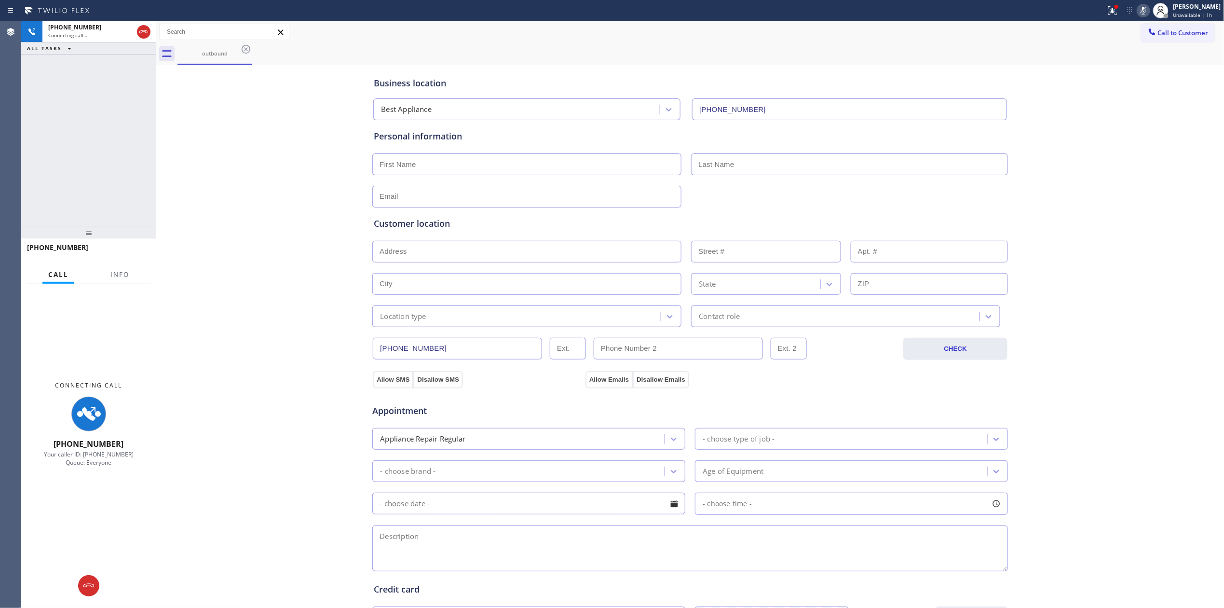
click at [1157, 105] on div "Business location Best Appliance [PHONE_NUMBER] Personal information Customer l…" at bounding box center [691, 396] width 1064 height 659
drag, startPoint x: 145, startPoint y: 32, endPoint x: 300, endPoint y: 83, distance: 163.2
click at [299, 79] on div "[PHONE_NUMBER] Connecting call… ALL TASKS ALL TASKS ACTIVE TASKS TASKS IN WRAP …" at bounding box center [622, 314] width 1203 height 587
click at [289, 99] on div "Business location Best Appliance [PHONE_NUMBER] Personal information Customer l…" at bounding box center [691, 396] width 1064 height 659
click at [86, 580] on icon at bounding box center [89, 586] width 12 height 12
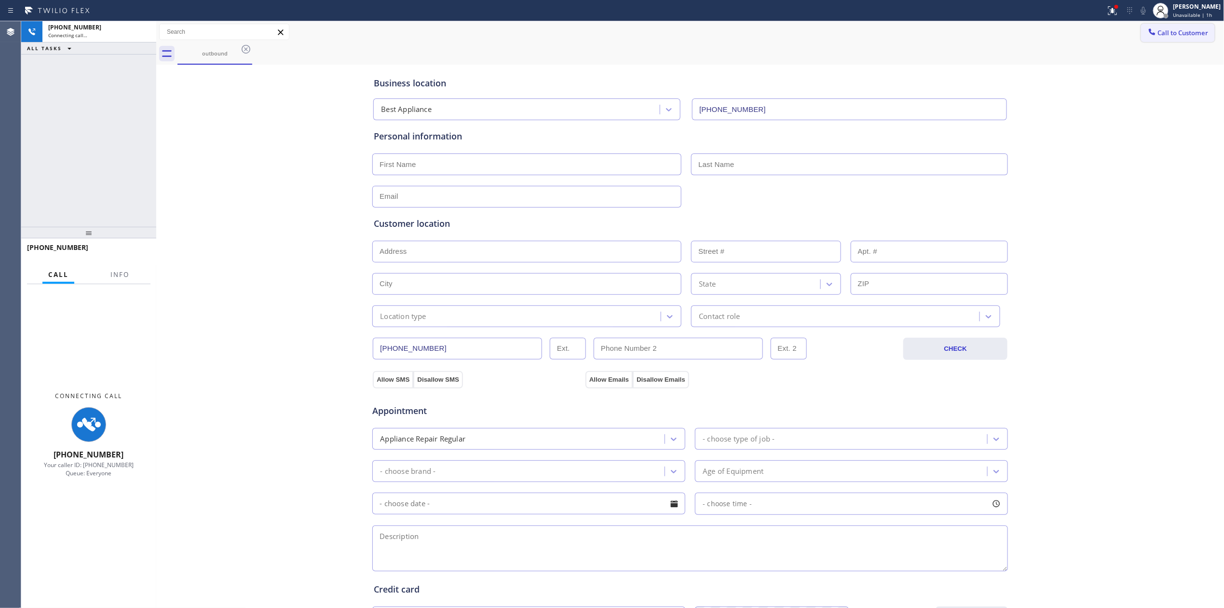
click at [1151, 38] on button "Call to Customer" at bounding box center [1178, 33] width 74 height 18
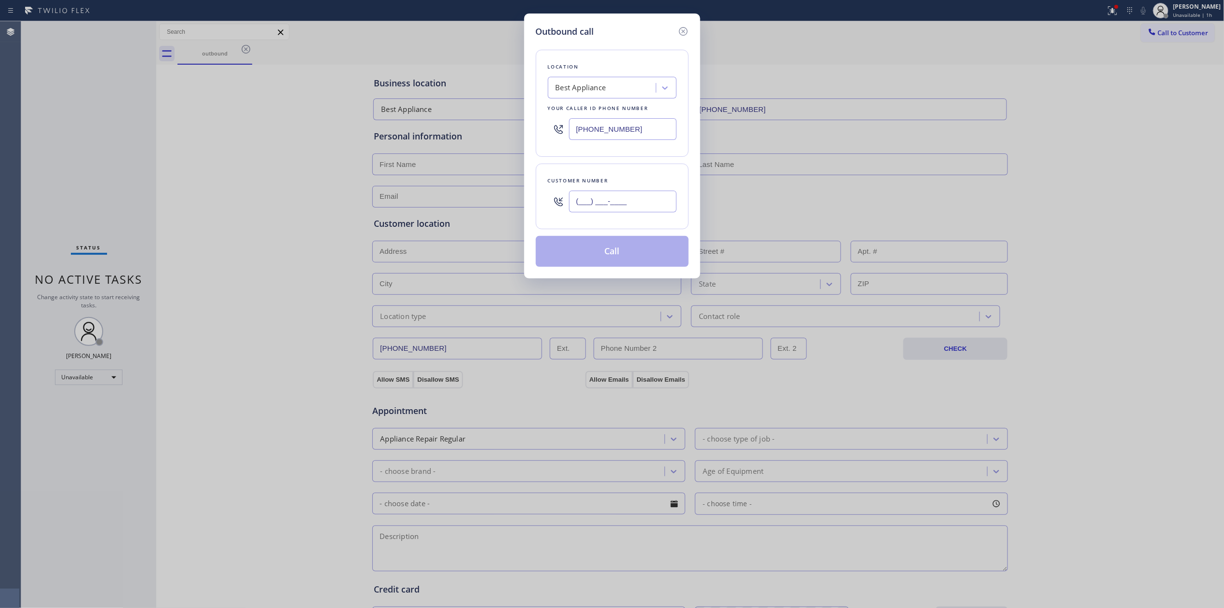
paste input "805) 593-3907"
click at [620, 207] on input "(___) ___-____" at bounding box center [623, 202] width 108 height 22
type input "[PHONE_NUMBER]"
click at [625, 256] on button "Call" at bounding box center [612, 251] width 153 height 31
drag, startPoint x: 575, startPoint y: 44, endPoint x: 589, endPoint y: 72, distance: 30.8
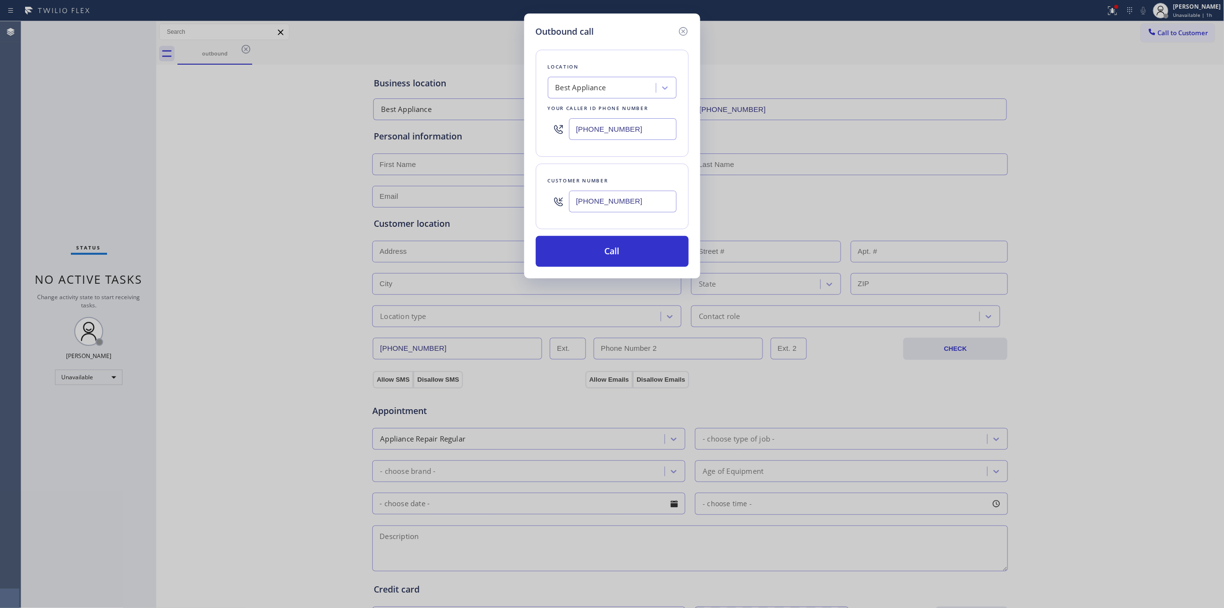
click at [575, 44] on div "Location Best Appliance Your caller id phone number [PHONE_NUMBER] Customer num…" at bounding box center [612, 152] width 153 height 229
click at [612, 259] on button "Call" at bounding box center [612, 251] width 153 height 31
click at [618, 259] on button "Call" at bounding box center [612, 251] width 153 height 31
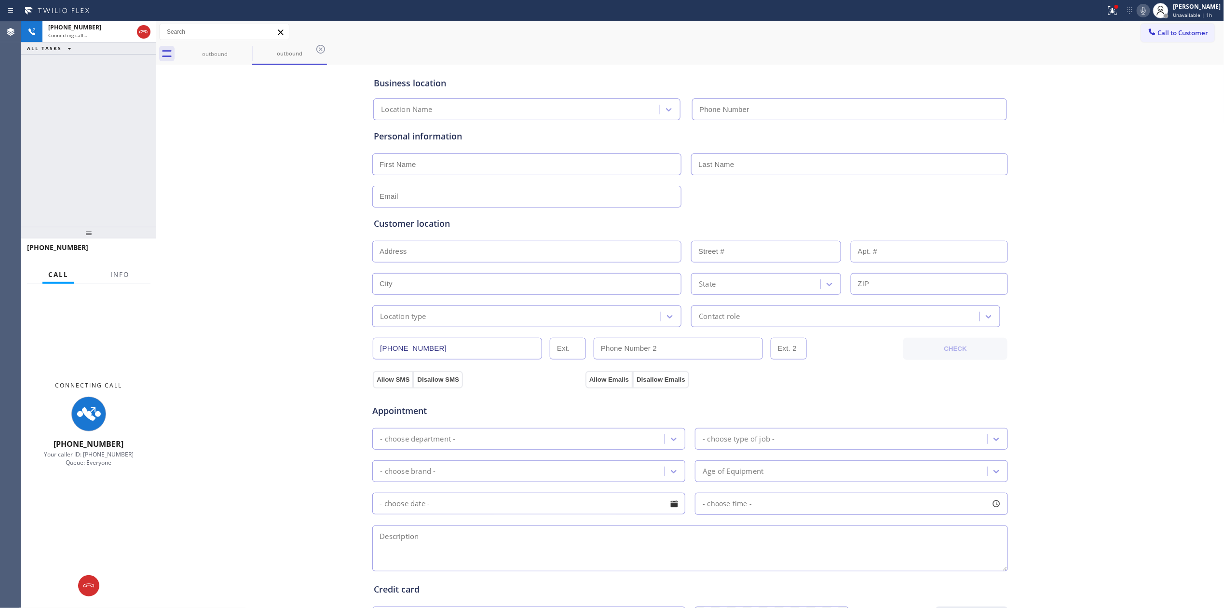
type input "[PHONE_NUMBER]"
drag, startPoint x: 1176, startPoint y: 225, endPoint x: 954, endPoint y: 199, distance: 223.9
click at [1166, 225] on div "Business location Best Appliance [PHONE_NUMBER] Personal information Customer l…" at bounding box center [691, 396] width 1064 height 659
click at [137, 35] on div at bounding box center [144, 32] width 14 height 12
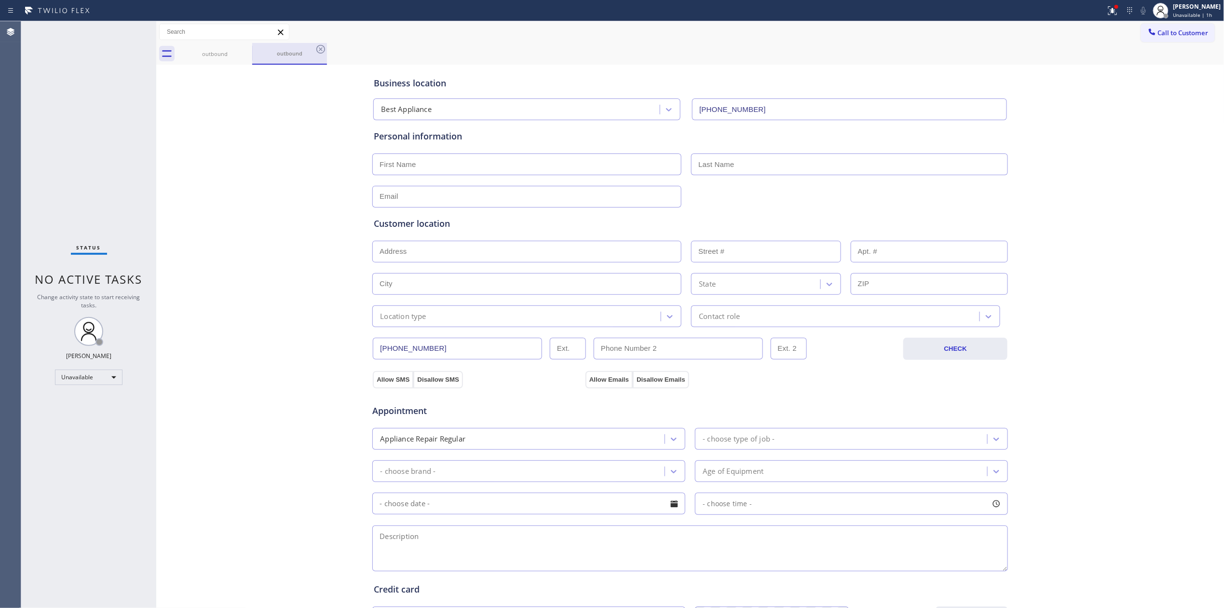
drag, startPoint x: 237, startPoint y: 53, endPoint x: 254, endPoint y: 51, distance: 16.6
click at [237, 53] on div "outbound" at bounding box center [214, 53] width 73 height 7
click at [255, 51] on div "outbound" at bounding box center [289, 53] width 73 height 7
click at [251, 51] on icon at bounding box center [246, 49] width 12 height 12
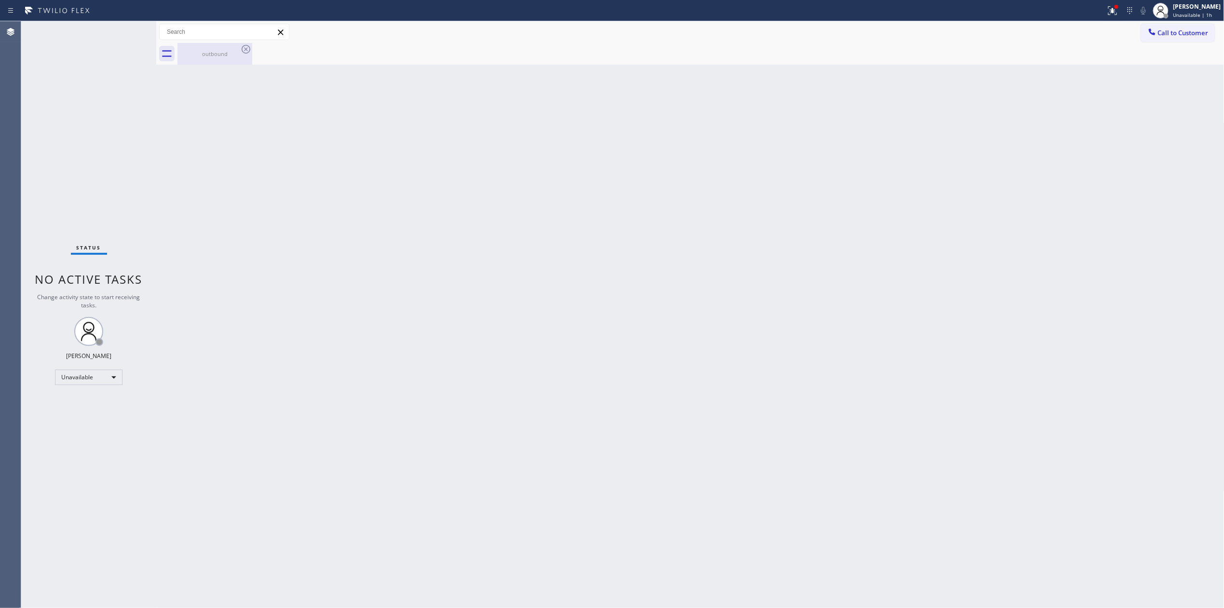
click at [245, 50] on icon at bounding box center [246, 49] width 9 height 9
click at [1181, 10] on div "[PERSON_NAME]" at bounding box center [1193, 6] width 55 height 8
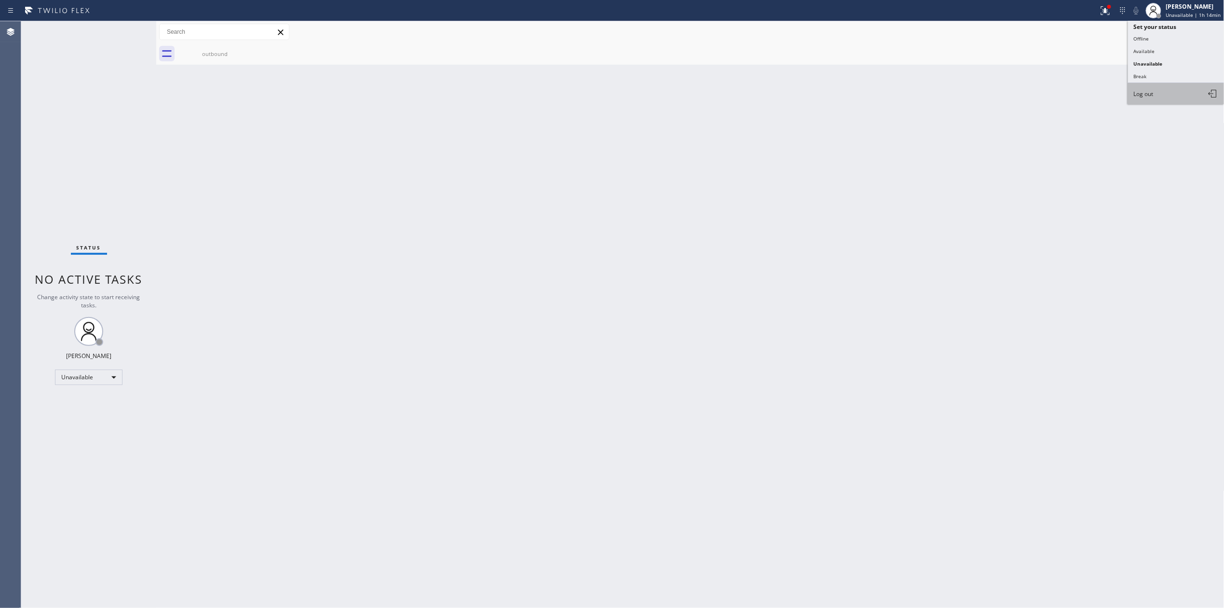
click at [1160, 87] on button "Log out" at bounding box center [1176, 93] width 96 height 21
click at [767, 260] on div "Back to Dashboard Change Sender ID Customers Technicians Select a contact Outbo…" at bounding box center [690, 314] width 1068 height 587
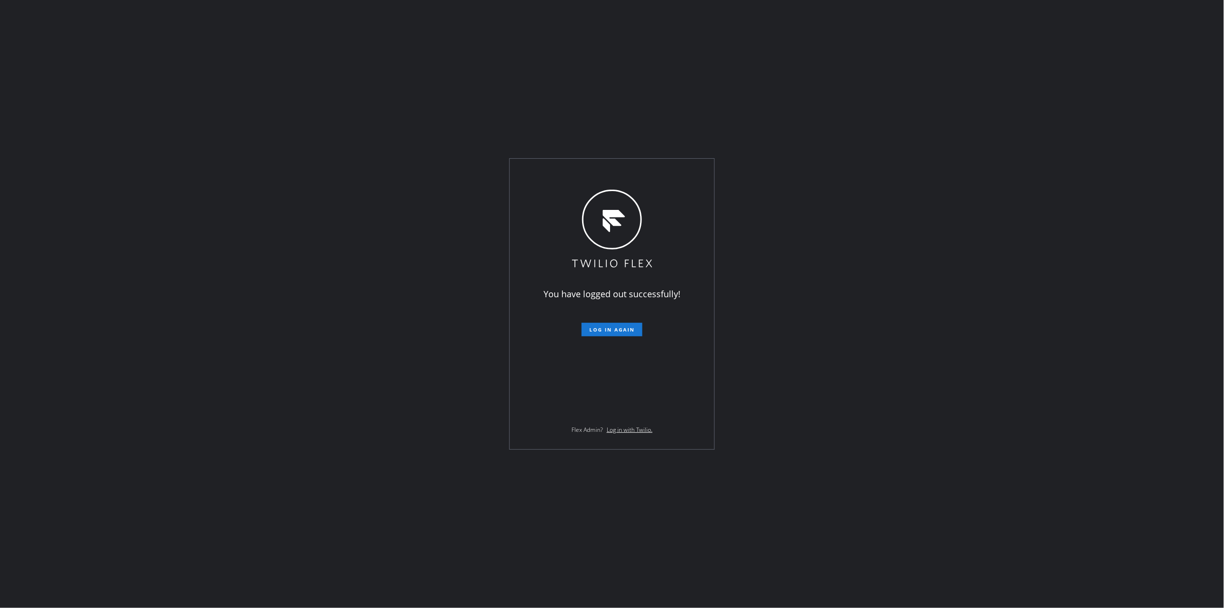
click at [464, 419] on div "You have logged out successfully! Log in again Flex Admin? Log in with Twilio." at bounding box center [612, 304] width 1224 height 608
